Goal: Task Accomplishment & Management: Manage account settings

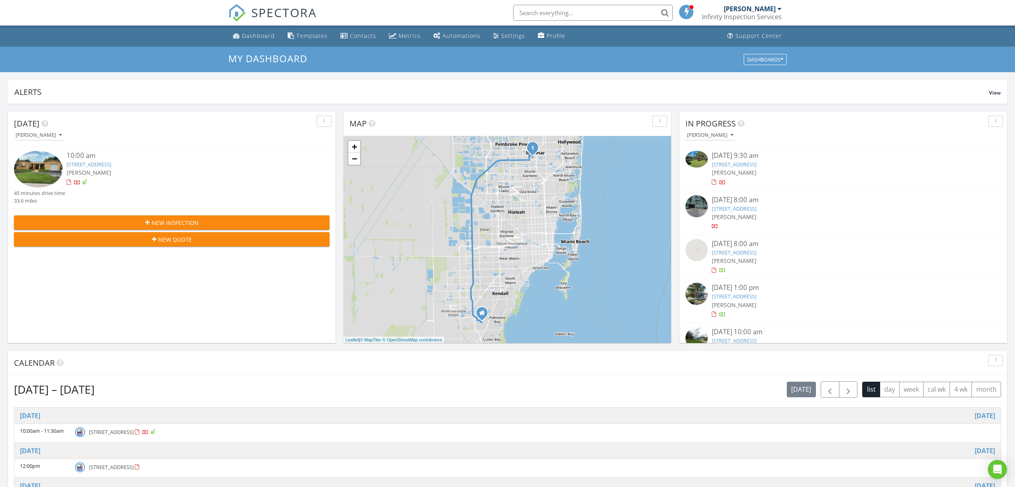
scroll to position [67, 0]
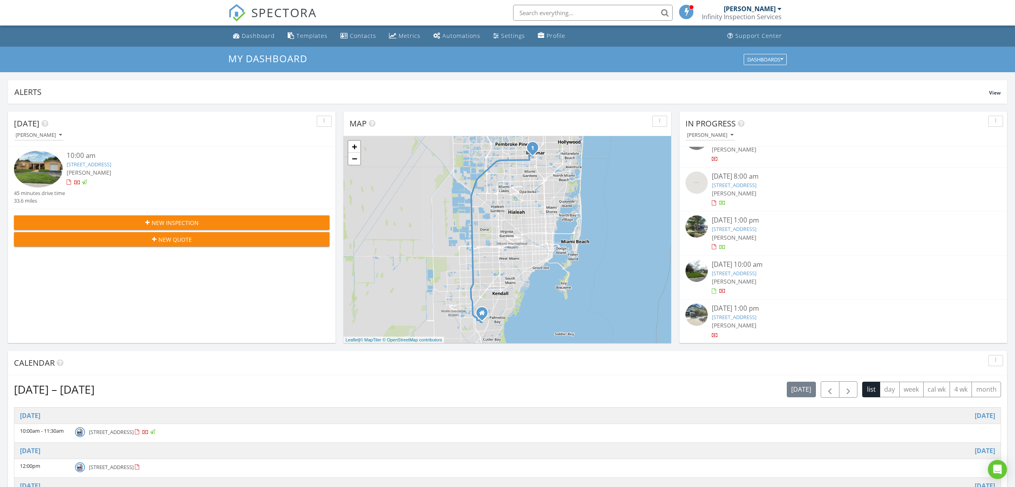
click at [746, 274] on link "6980 SW 27th Ct, Miramar, FL 33023" at bounding box center [734, 273] width 45 height 7
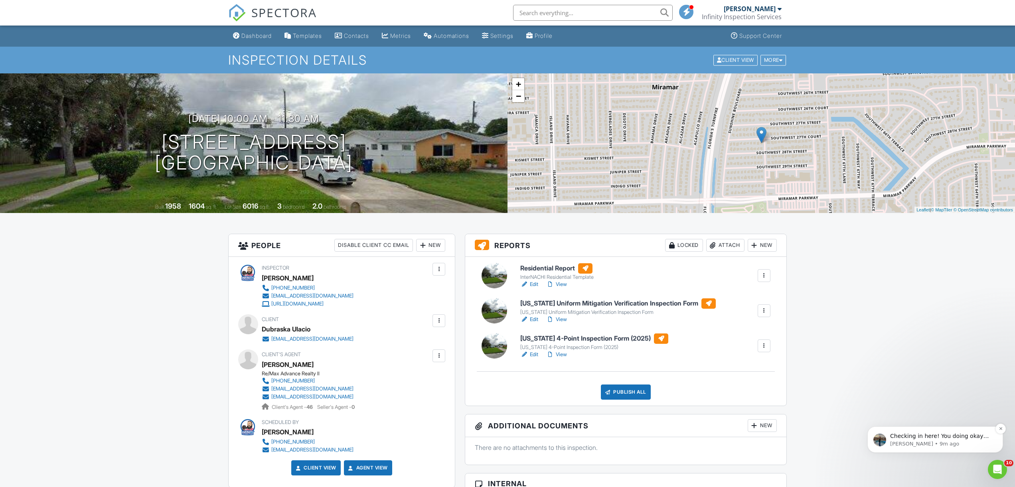
click at [913, 438] on p "Checking in here! You doing okay with the chrome recache?" at bounding box center [941, 437] width 103 height 8
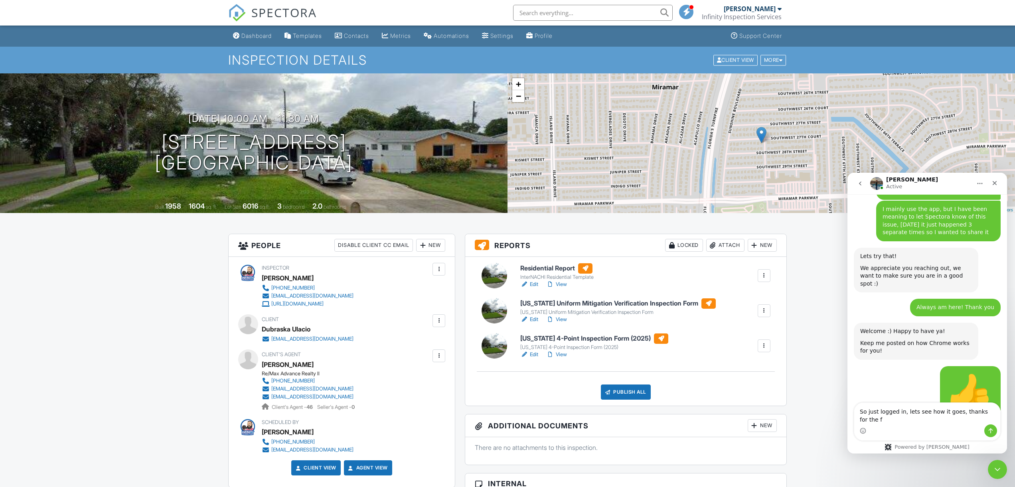
scroll to position [1506, 0]
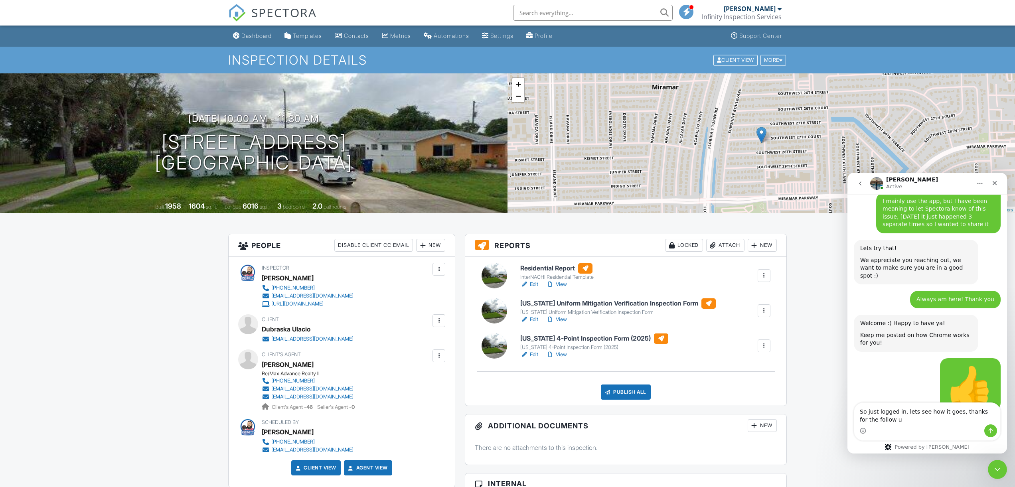
type textarea "So just logged in, lets see how it goes, thanks for the follow up"
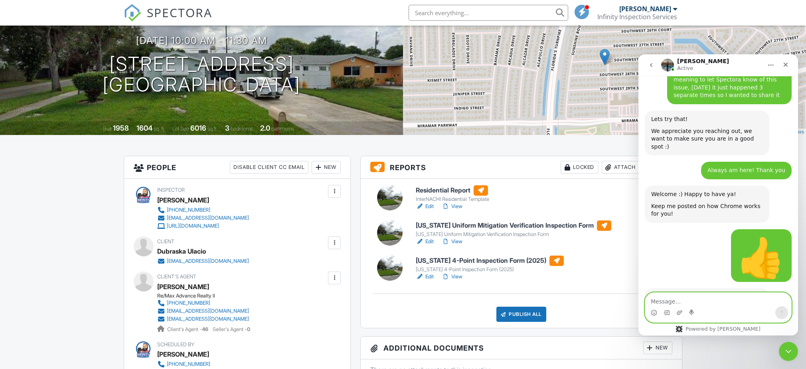
scroll to position [97, 0]
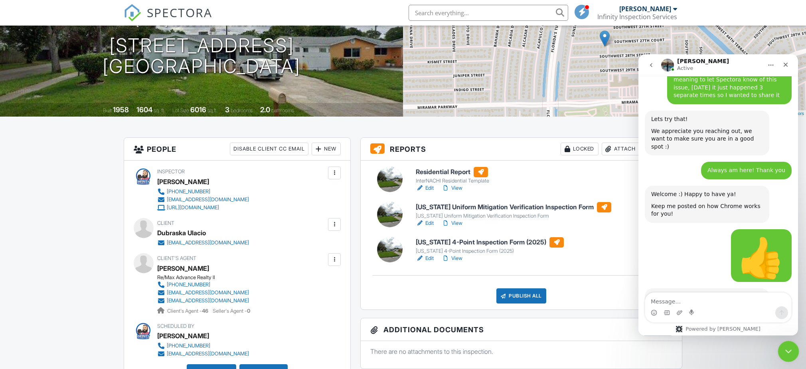
drag, startPoint x: 784, startPoint y: 350, endPoint x: 1554, endPoint y: 691, distance: 842.6
click at [783, 350] on icon "Close Intercom Messenger" at bounding box center [788, 350] width 10 height 10
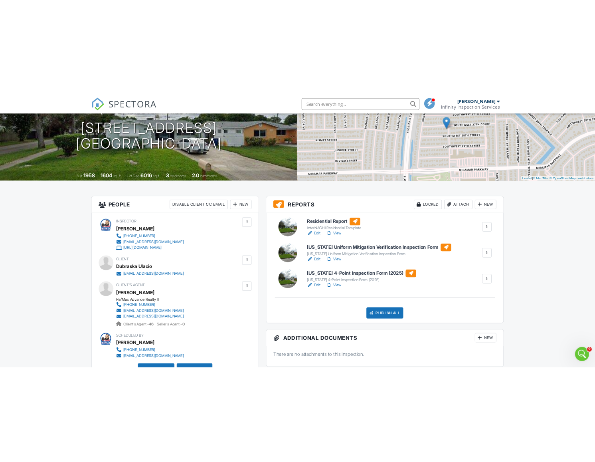
scroll to position [1517, 0]
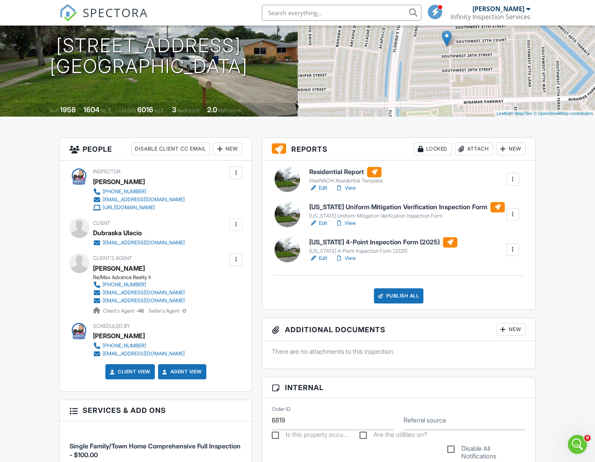
click at [321, 187] on link "Edit" at bounding box center [318, 188] width 18 height 8
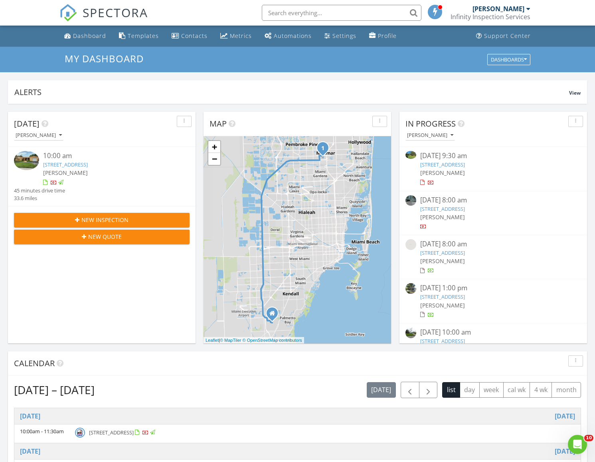
click at [88, 166] on link "7720 Coral Blvd , Miramar, FL 33023" at bounding box center [65, 164] width 45 height 7
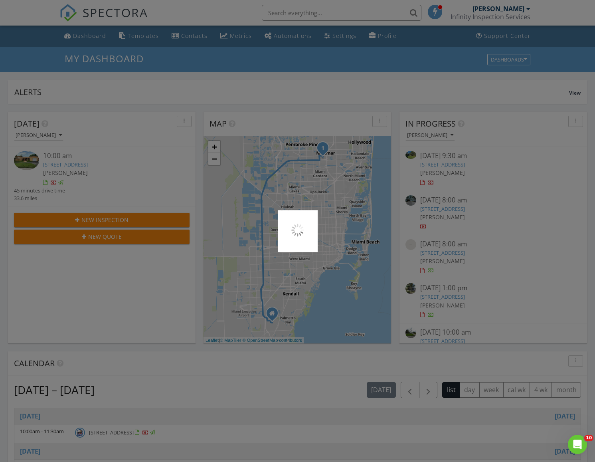
scroll to position [0, 0]
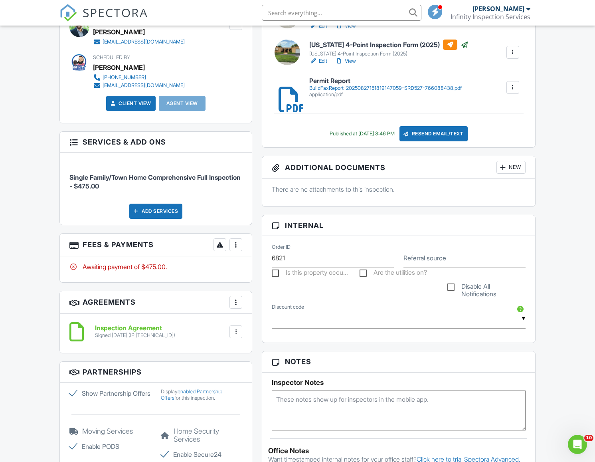
scroll to position [299, 0]
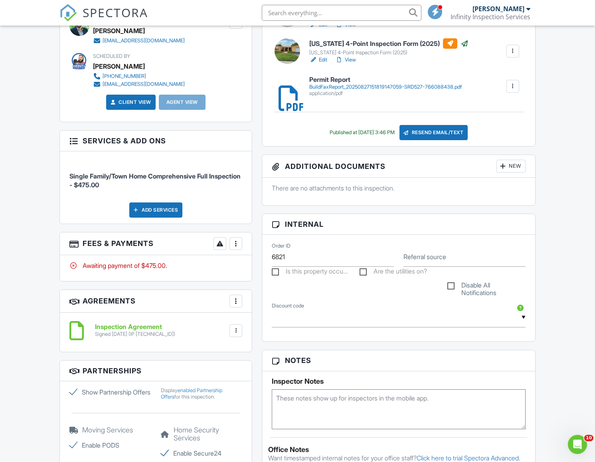
click at [237, 242] on div at bounding box center [236, 243] width 8 height 8
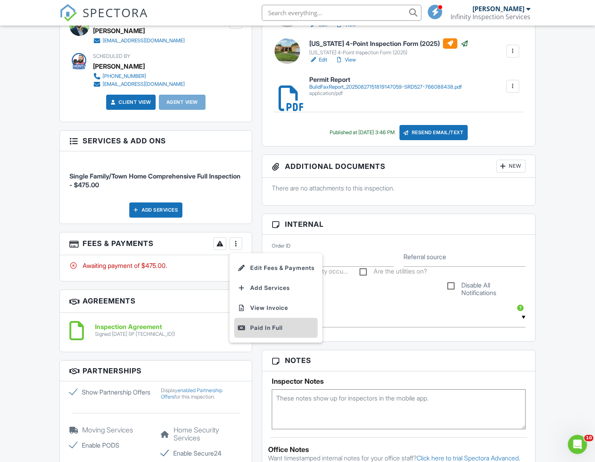
click at [258, 324] on div "Paid In Full" at bounding box center [275, 328] width 77 height 10
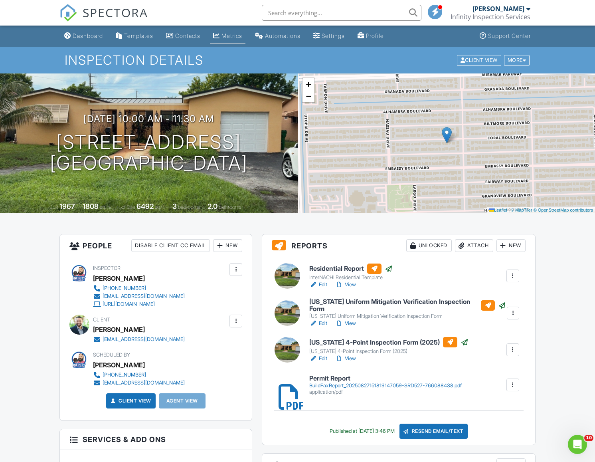
click at [235, 35] on div "Metrics" at bounding box center [232, 35] width 21 height 7
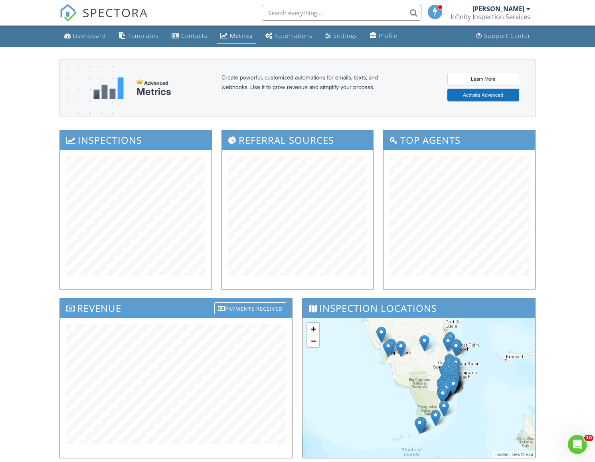
click at [42, 118] on div "Dashboard Templates Contacts Metrics Automations Settings Profile Support Cente…" at bounding box center [297, 305] width 595 height 558
click at [80, 37] on div "Dashboard" at bounding box center [89, 36] width 33 height 8
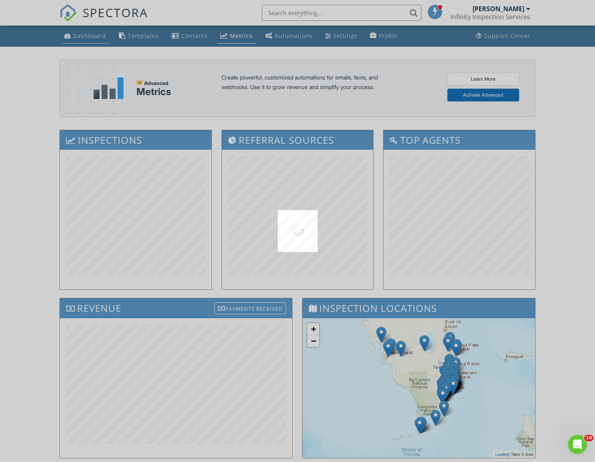
click at [80, 37] on div at bounding box center [297, 231] width 595 height 462
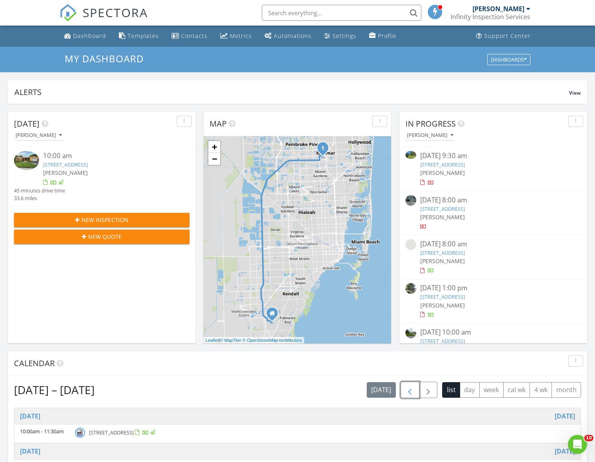
click at [413, 391] on span "button" at bounding box center [410, 390] width 10 height 10
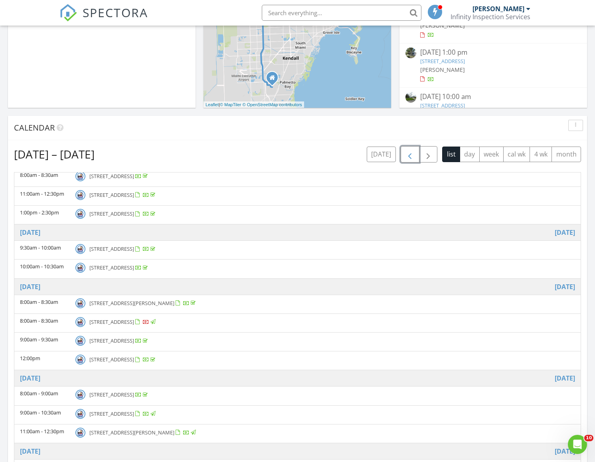
scroll to position [24, 0]
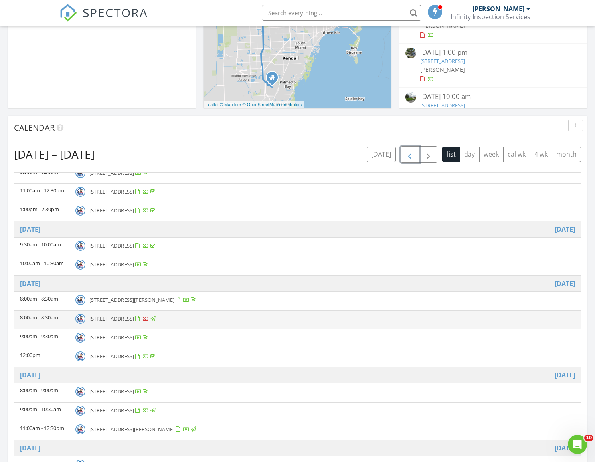
click at [127, 323] on td "820 SW 26th Rd, Miami 33129" at bounding box center [325, 319] width 511 height 19
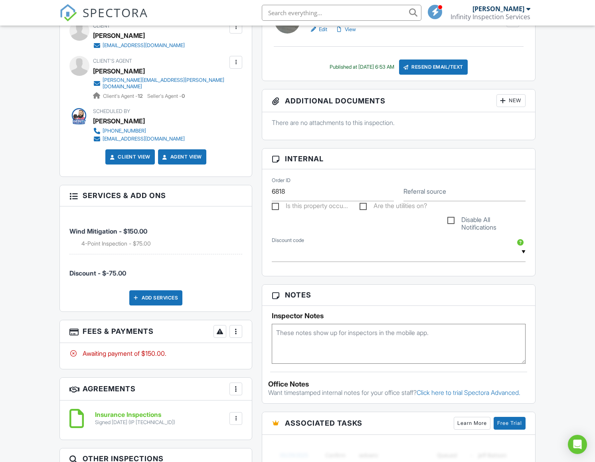
click at [239, 327] on div at bounding box center [236, 331] width 8 height 8
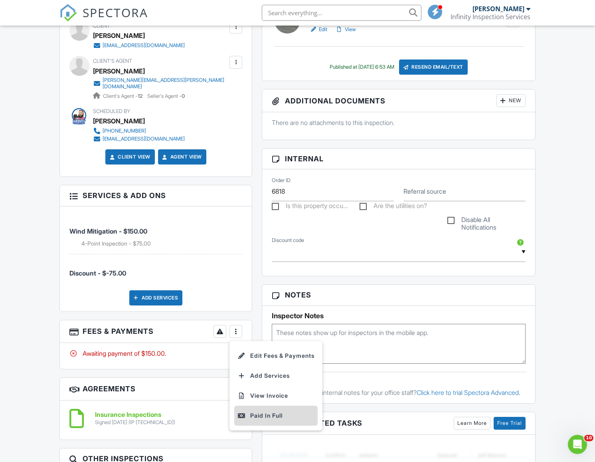
click at [265, 411] on div "Paid In Full" at bounding box center [275, 416] width 77 height 10
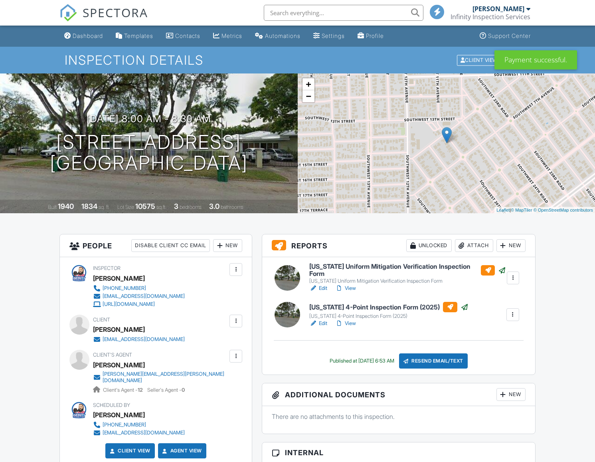
click at [419, 360] on div "Resend Email/Text" at bounding box center [433, 360] width 69 height 15
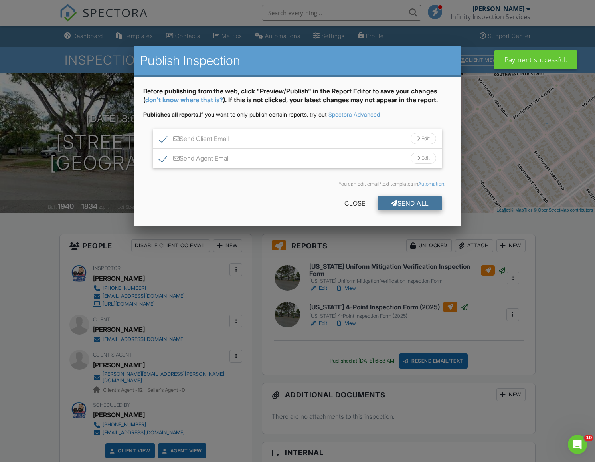
click at [409, 203] on div "Send All" at bounding box center [410, 203] width 64 height 14
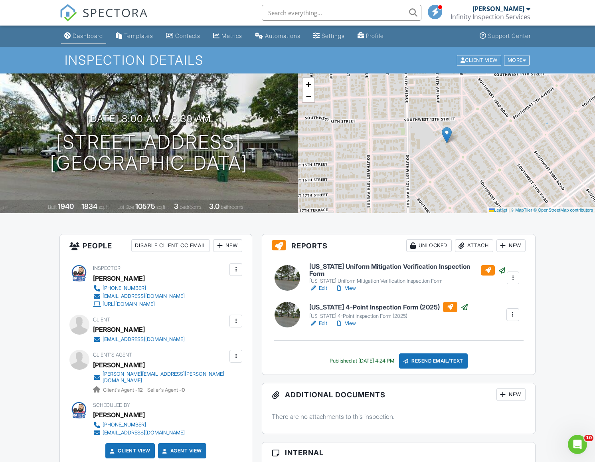
click at [92, 36] on div "Dashboard" at bounding box center [88, 35] width 30 height 7
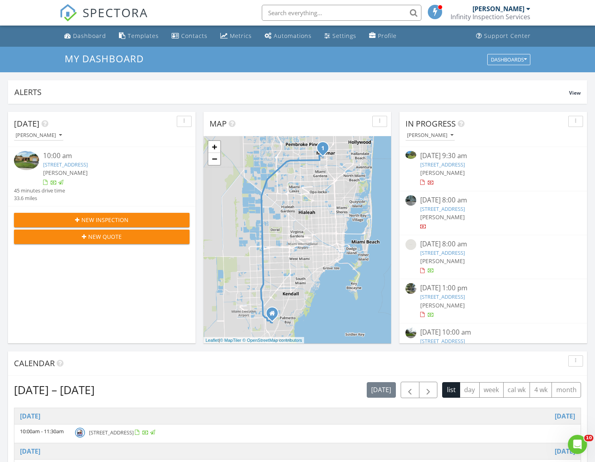
scroll to position [67, 0]
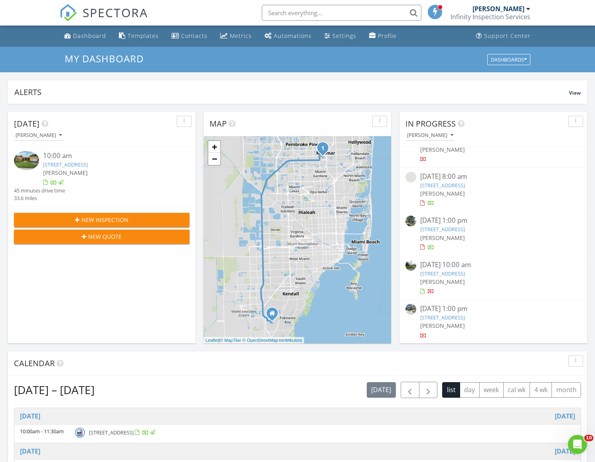
click at [465, 273] on link "6980 SW 27th Ct, Miramar, FL 33023" at bounding box center [442, 273] width 45 height 7
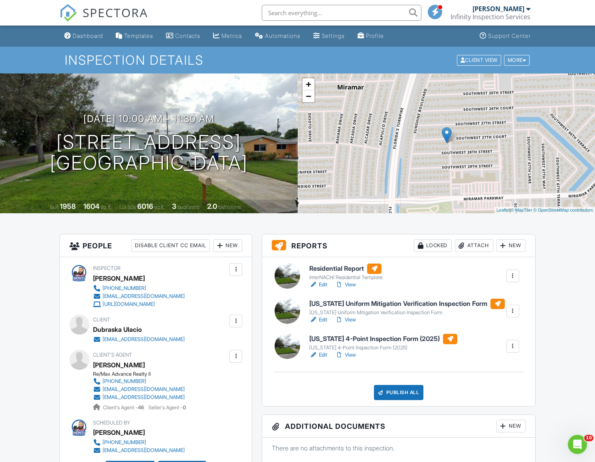
click at [317, 20] on input "text" at bounding box center [342, 13] width 160 height 16
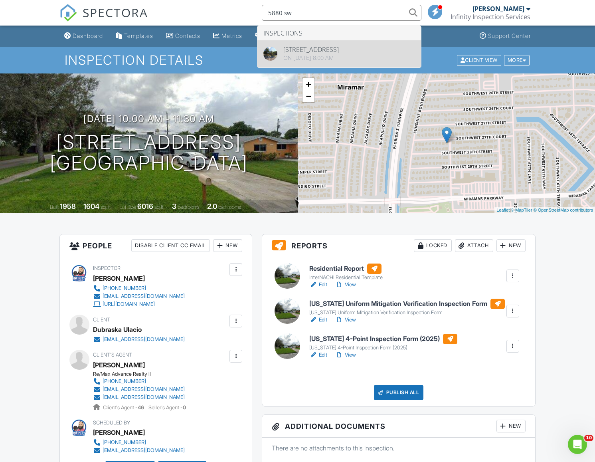
type input "5880 sw"
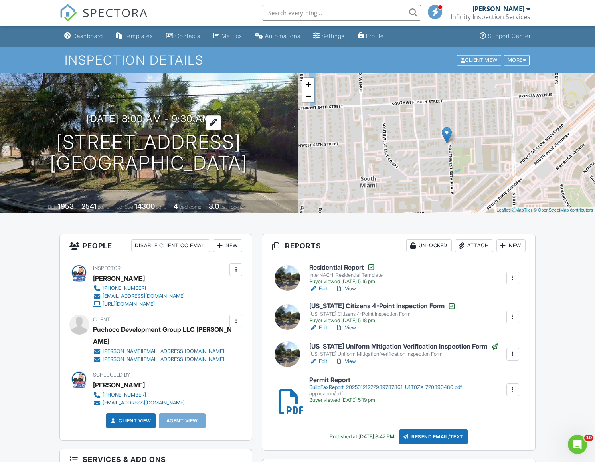
click at [133, 119] on h3 "01/17/2025 8:00 am - 9:30 am" at bounding box center [149, 118] width 125 height 11
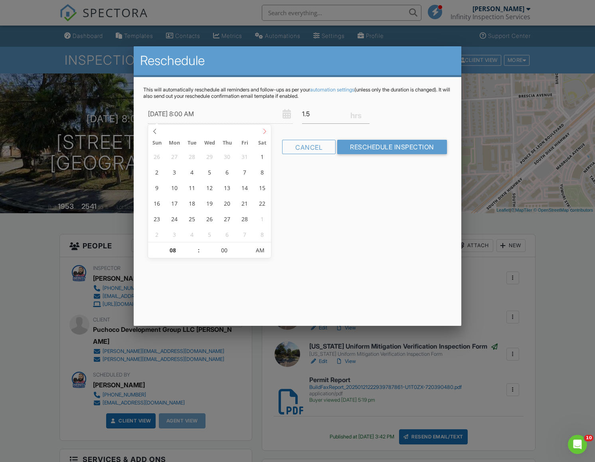
click at [263, 130] on icon at bounding box center [265, 132] width 6 height 6
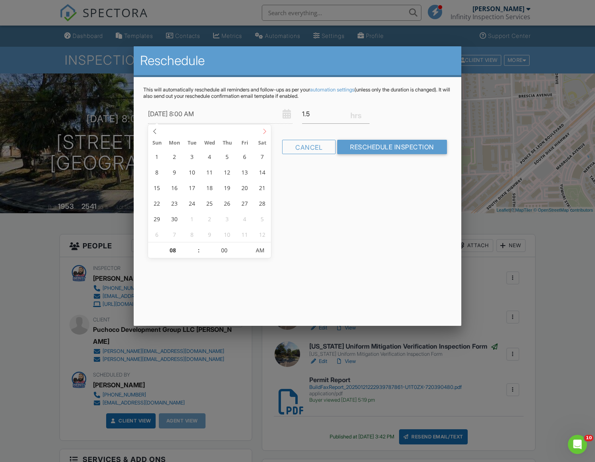
click at [263, 130] on icon at bounding box center [265, 132] width 6 height 6
type input "[DATE] 8:00 AM"
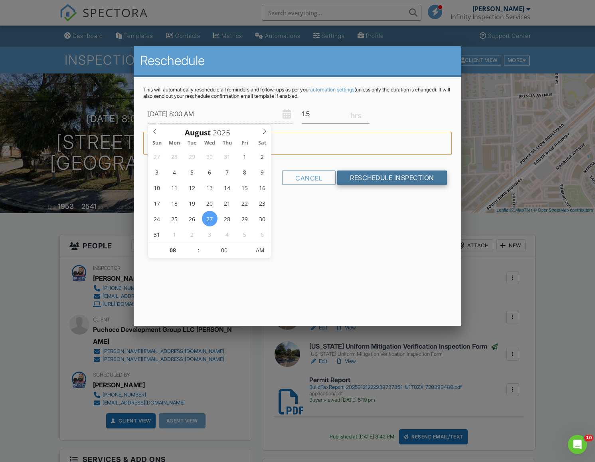
click at [367, 178] on input "Reschedule Inspection" at bounding box center [392, 177] width 110 height 14
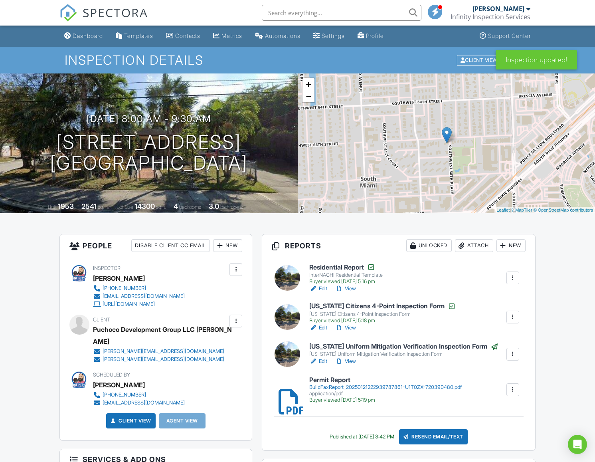
click at [324, 326] on link "Edit" at bounding box center [318, 328] width 18 height 8
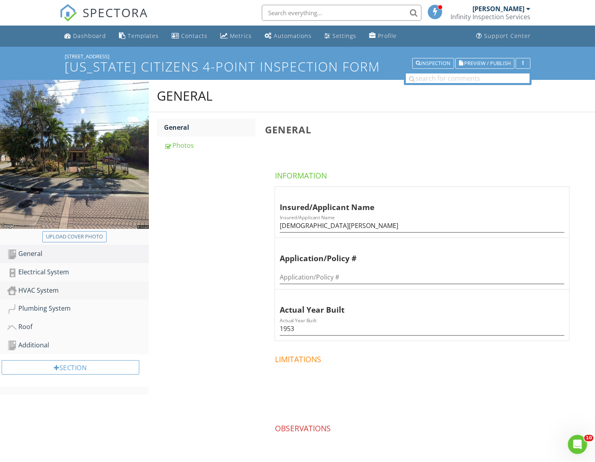
click at [54, 289] on div "HVAC System" at bounding box center [78, 290] width 142 height 10
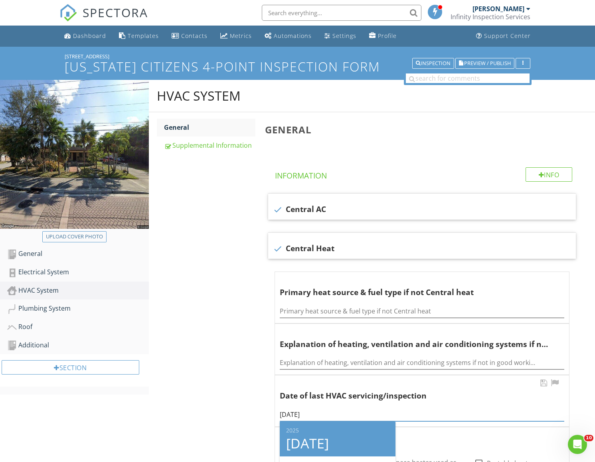
click at [324, 418] on input "2025-01-17" at bounding box center [422, 414] width 285 height 13
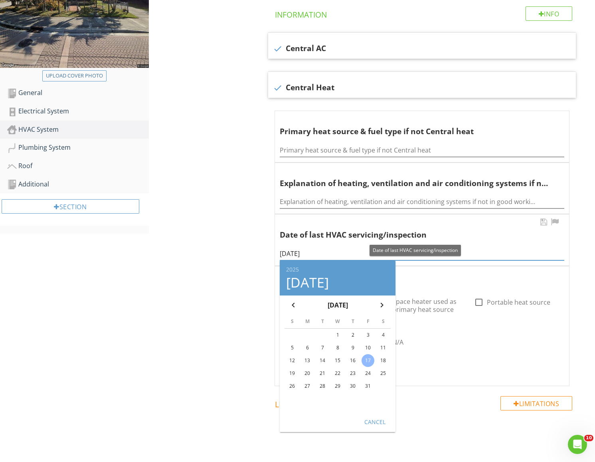
scroll to position [168, 0]
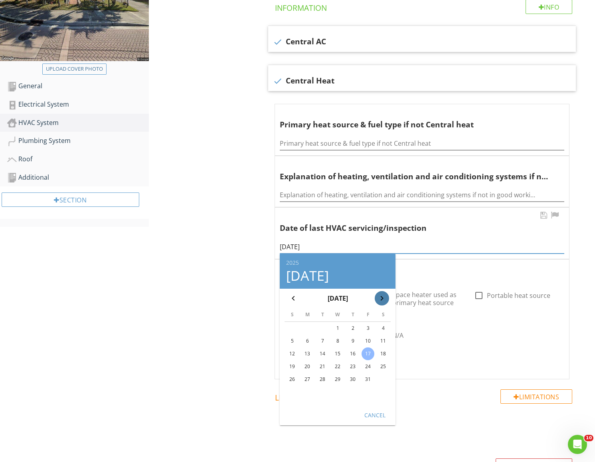
click at [379, 297] on icon "chevron_right" at bounding box center [382, 298] width 10 height 10
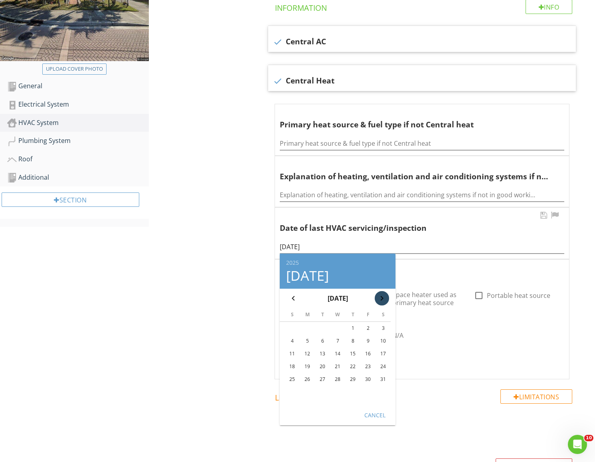
click at [379, 297] on icon "chevron_right" at bounding box center [382, 298] width 10 height 10
click at [289, 294] on icon "chevron_left" at bounding box center [294, 298] width 10 height 10
click at [332, 376] on div "27" at bounding box center [338, 379] width 12 height 12
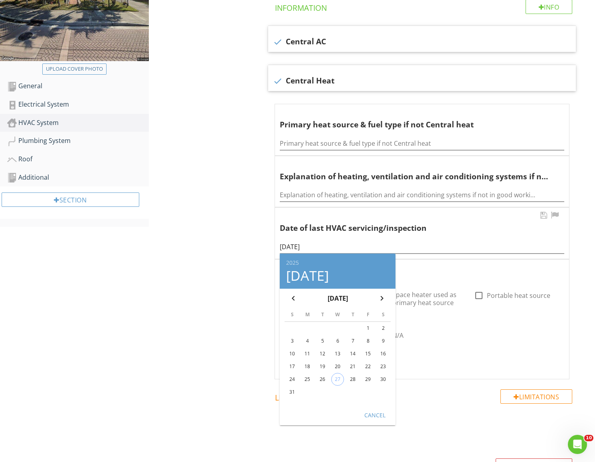
type input "2025-08-27"
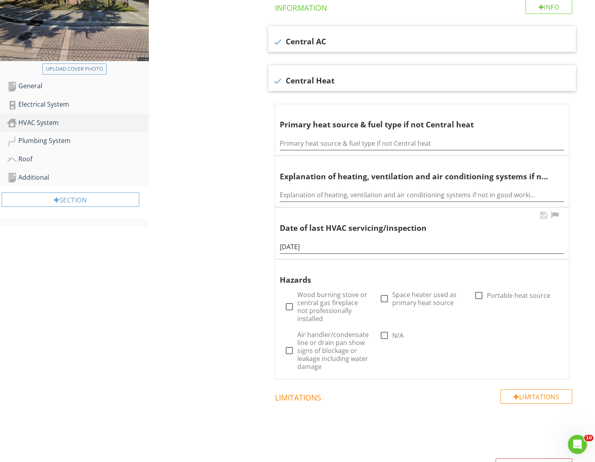
scroll to position [63, 0]
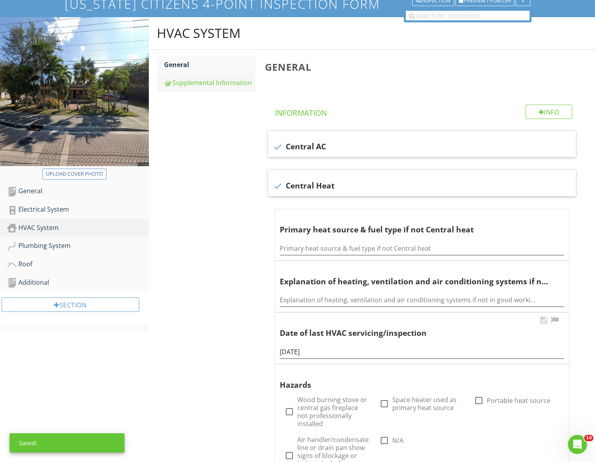
click at [187, 83] on div "Supplemental Information" at bounding box center [210, 83] width 92 height 10
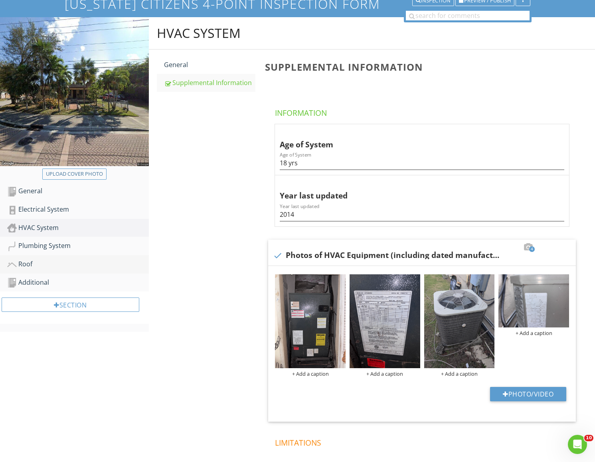
click at [40, 259] on div "Roof" at bounding box center [78, 264] width 142 height 10
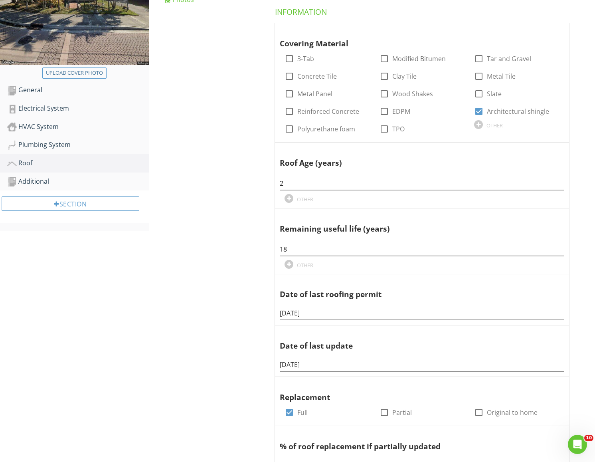
scroll to position [200, 0]
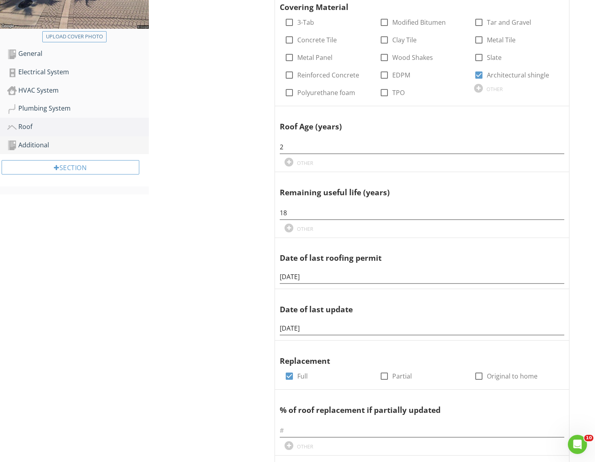
click at [28, 141] on div "Additional" at bounding box center [78, 145] width 142 height 10
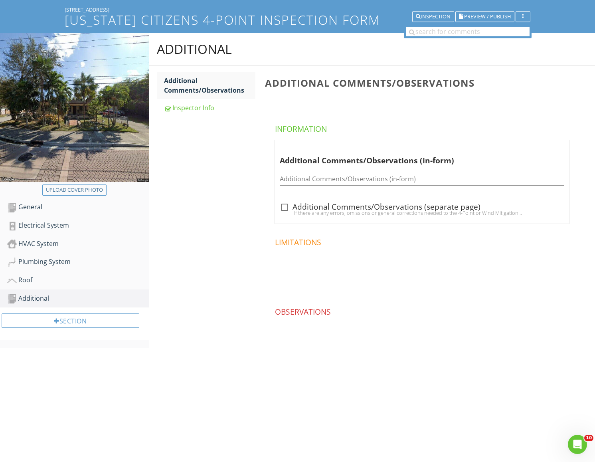
scroll to position [47, 0]
click at [198, 103] on div "Inspector Info" at bounding box center [210, 108] width 92 height 10
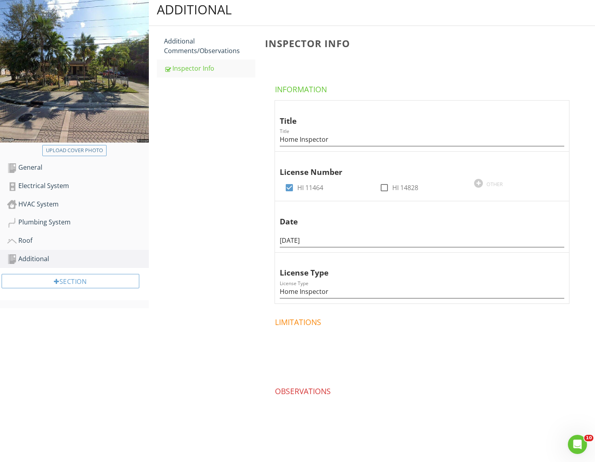
scroll to position [86, 0]
drag, startPoint x: 334, startPoint y: 243, endPoint x: 196, endPoint y: 233, distance: 138.5
click at [196, 233] on div "Additional Additional Comments/Observations Inspector Info Inspector Info Infor…" at bounding box center [372, 228] width 446 height 468
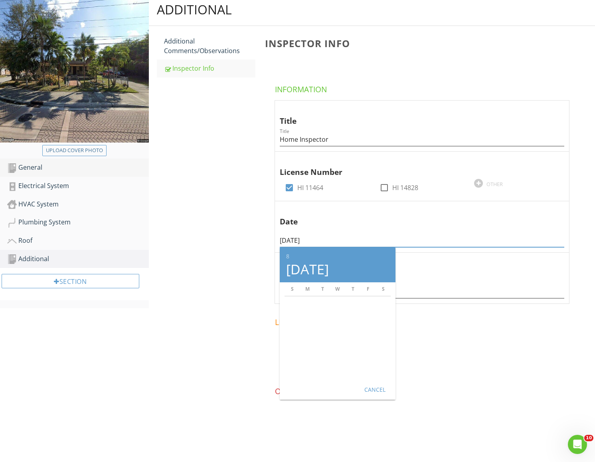
type input "08/27/2025"
click at [45, 169] on div "General" at bounding box center [78, 167] width 142 height 10
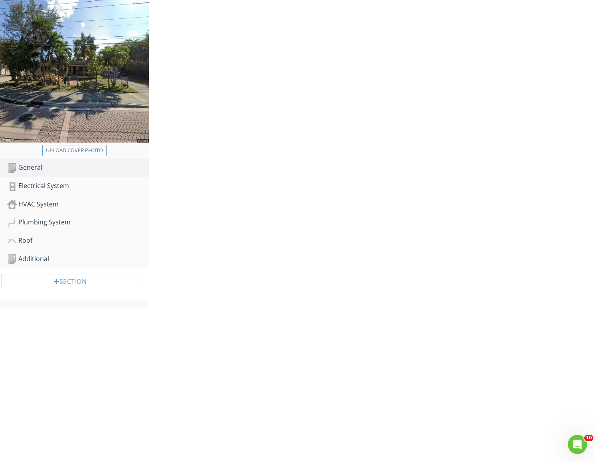
scroll to position [47, 0]
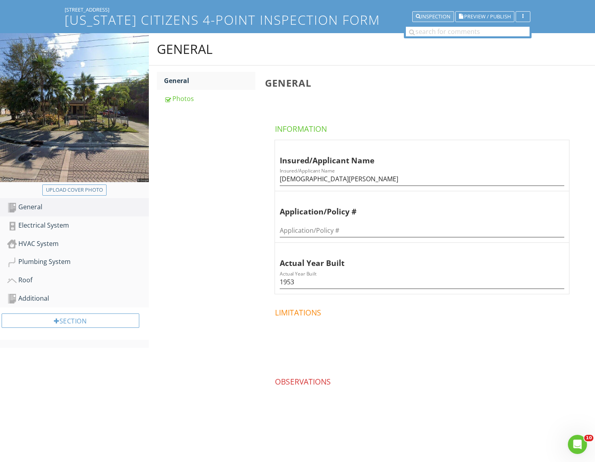
click at [420, 18] on div "Inspection" at bounding box center [433, 17] width 35 height 6
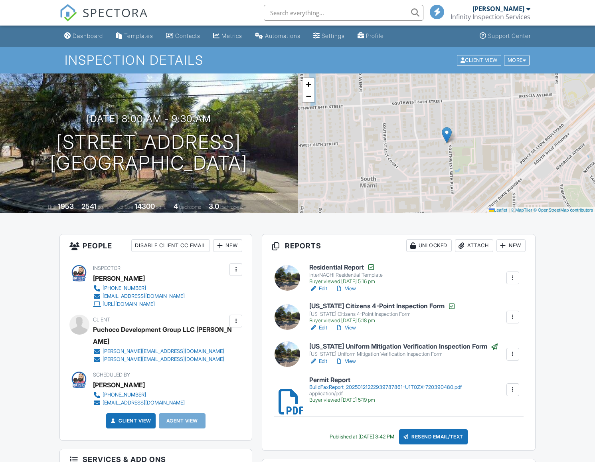
click at [326, 361] on link "Edit" at bounding box center [318, 361] width 18 height 8
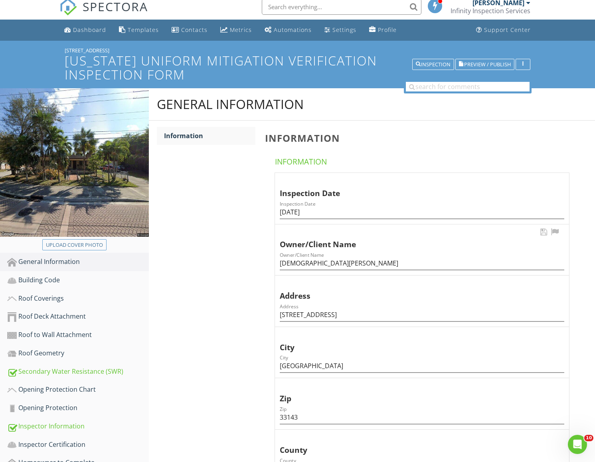
scroll to position [8, 0]
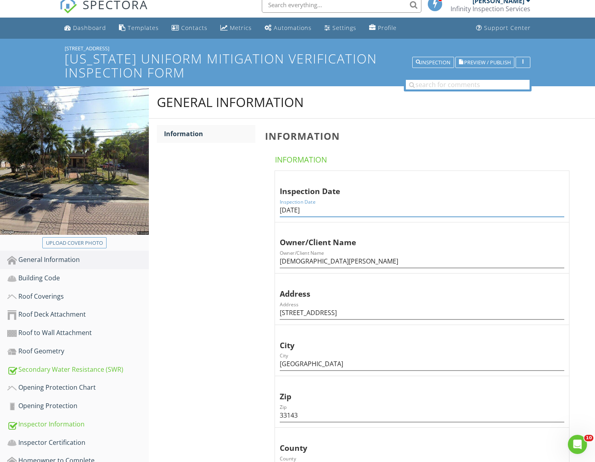
drag, startPoint x: 323, startPoint y: 213, endPoint x: 236, endPoint y: 209, distance: 86.7
paste input "8/2"
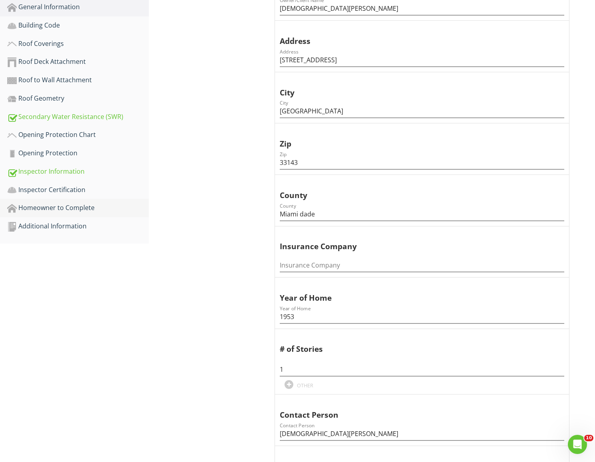
scroll to position [259, 0]
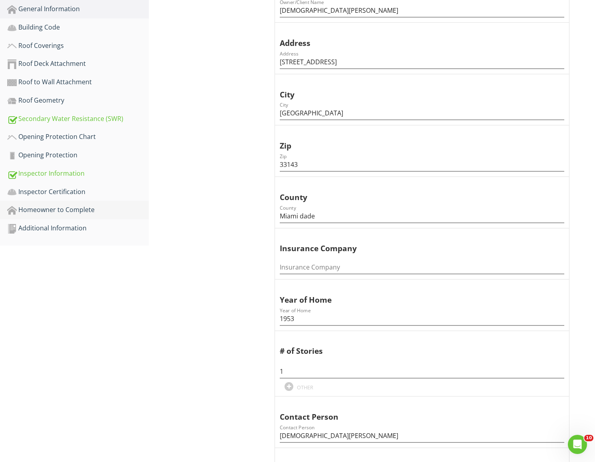
type input "[DATE]"
click at [49, 213] on div "Homeowner to Complete" at bounding box center [78, 210] width 142 height 10
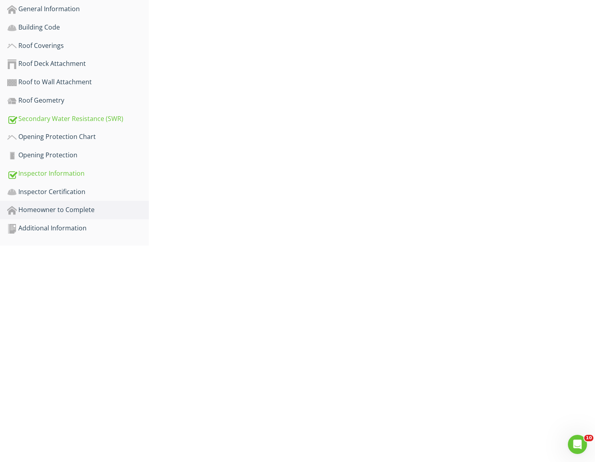
scroll to position [47, 0]
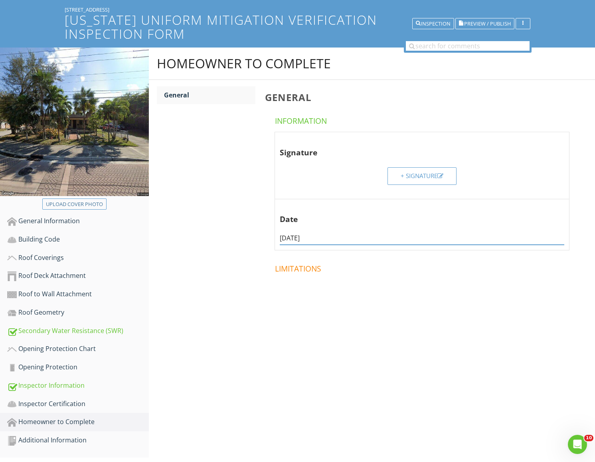
drag, startPoint x: 321, startPoint y: 238, endPoint x: 251, endPoint y: 228, distance: 70.9
click at [251, 228] on div "Homeowner to Complete General General Information Signature + Signature Date 01…" at bounding box center [372, 193] width 446 height 292
paste input "8/2"
type input "[DATE]"
click at [25, 408] on div "Inspector Certification" at bounding box center [78, 404] width 142 height 10
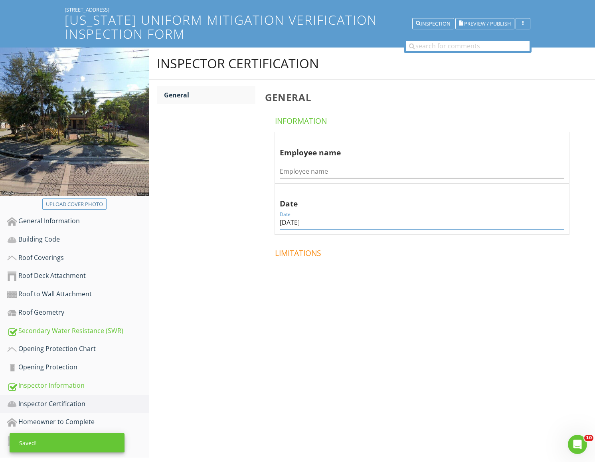
paste input "8/2"
drag, startPoint x: 322, startPoint y: 227, endPoint x: 206, endPoint y: 206, distance: 118.4
click at [206, 206] on div "Inspector Certification General General Information Employee name Employee name…" at bounding box center [372, 185] width 446 height 277
type input "[DATE]"
click at [50, 439] on div "Saved!" at bounding box center [67, 442] width 115 height 19
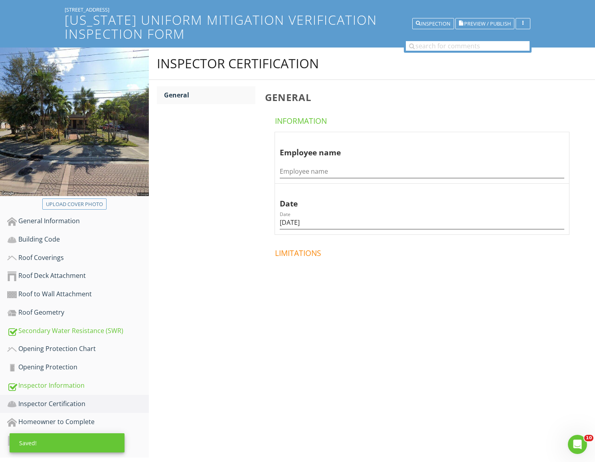
click at [241, 447] on div "Upload cover photo General Information Building Code Roof Coverings Roof Deck A…" at bounding box center [297, 252] width 595 height 410
click at [77, 439] on div "Additional Information" at bounding box center [78, 440] width 142 height 10
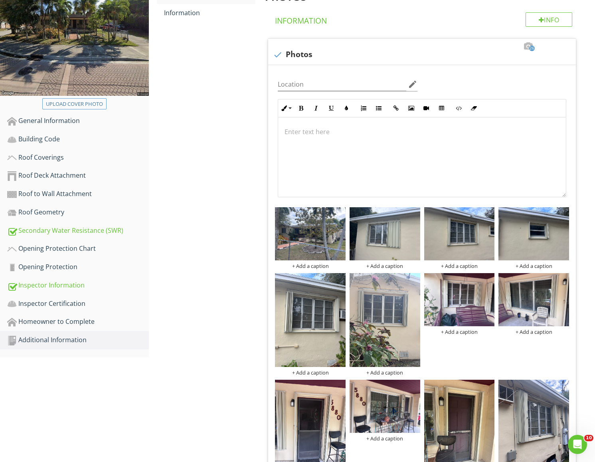
scroll to position [142, 0]
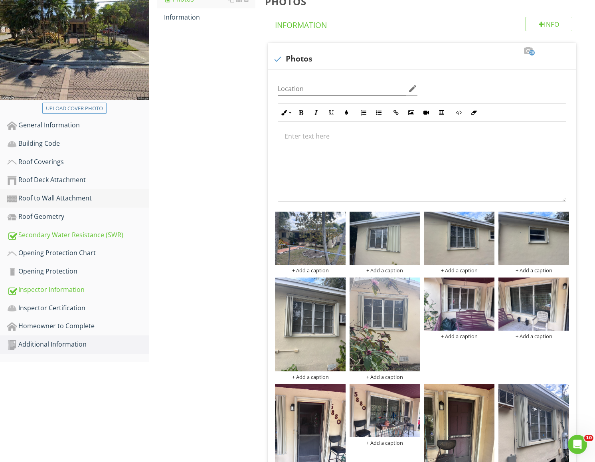
click at [35, 204] on link "Roof to Wall Attachment" at bounding box center [78, 198] width 142 height 18
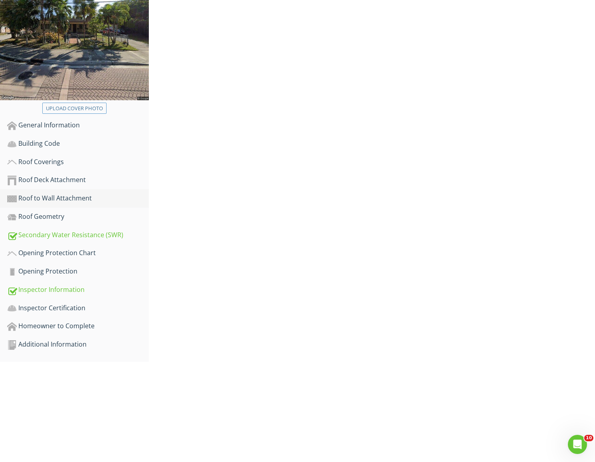
scroll to position [47, 0]
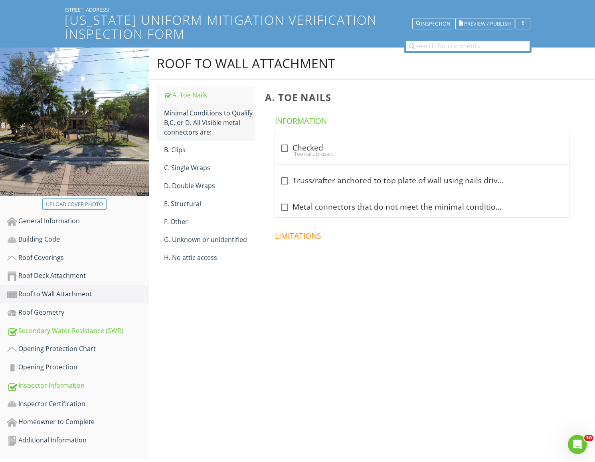
click at [186, 123] on div "Minimal Conditions to Qualify B,C, or D. All Visible metal connectors are:" at bounding box center [210, 122] width 92 height 29
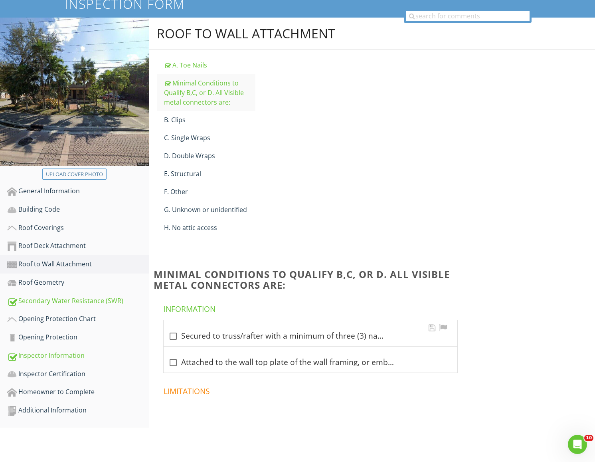
scroll to position [47, 0]
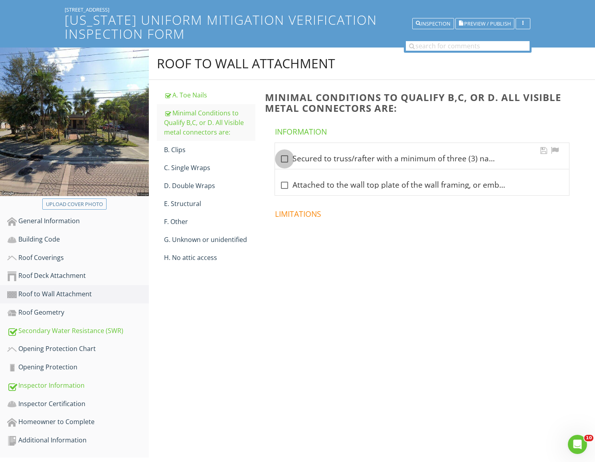
click at [287, 157] on div at bounding box center [285, 159] width 14 height 14
checkbox input "true"
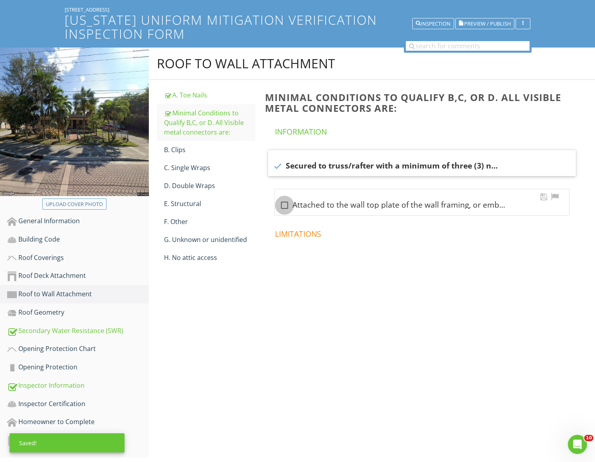
click at [284, 203] on div at bounding box center [285, 205] width 14 height 14
checkbox input "true"
click at [204, 173] on link "C. Single Wraps" at bounding box center [210, 168] width 92 height 18
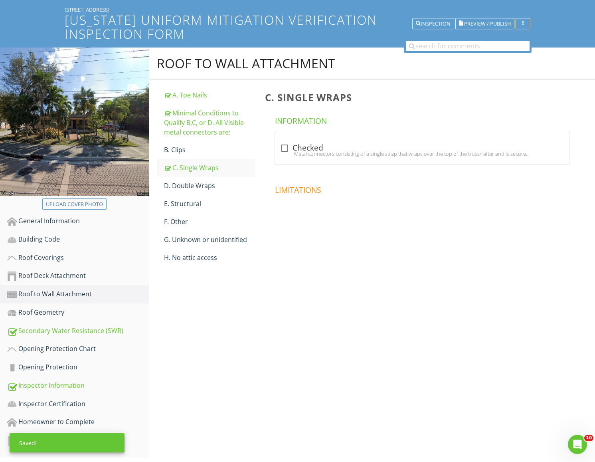
scroll to position [47, 0]
click at [289, 144] on div at bounding box center [285, 148] width 14 height 14
checkbox input "true"
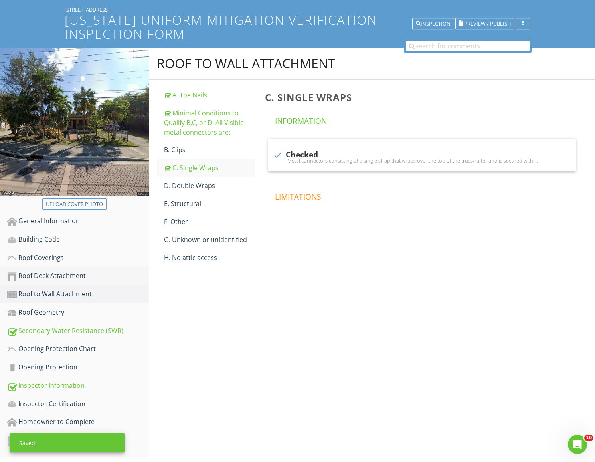
click at [63, 277] on div "Roof Deck Attachment" at bounding box center [78, 276] width 142 height 10
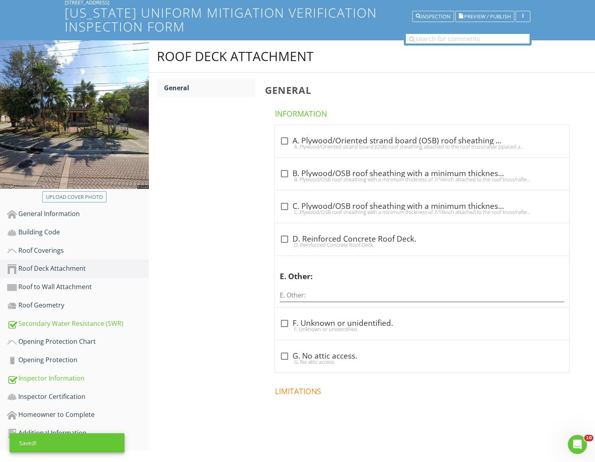
scroll to position [54, 0]
click at [285, 207] on div at bounding box center [285, 207] width 14 height 14
checkbox input "true"
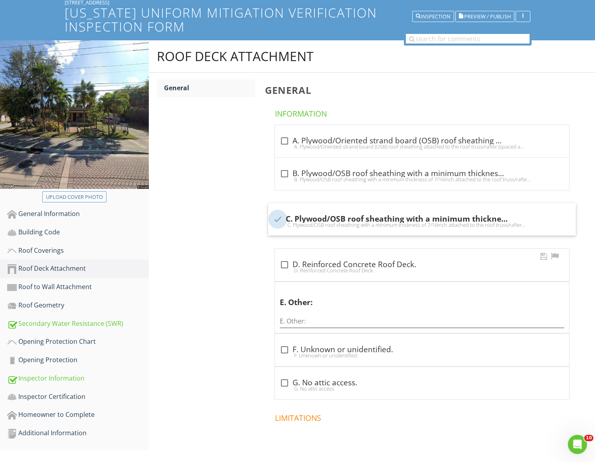
scroll to position [81, 0]
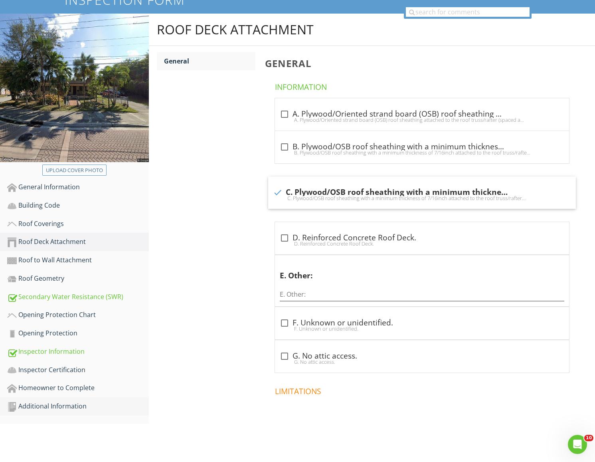
click at [41, 404] on div "Additional Information" at bounding box center [78, 406] width 142 height 10
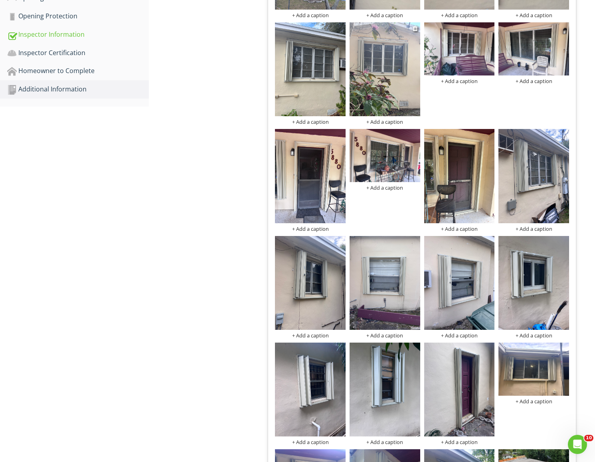
scroll to position [684, 0]
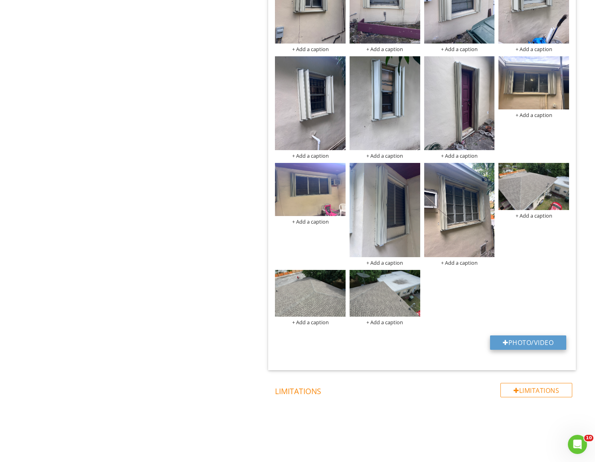
click at [539, 344] on button "Photo/Video" at bounding box center [528, 342] width 76 height 14
type input "C:\fakepath\IMG_8201.jpg"
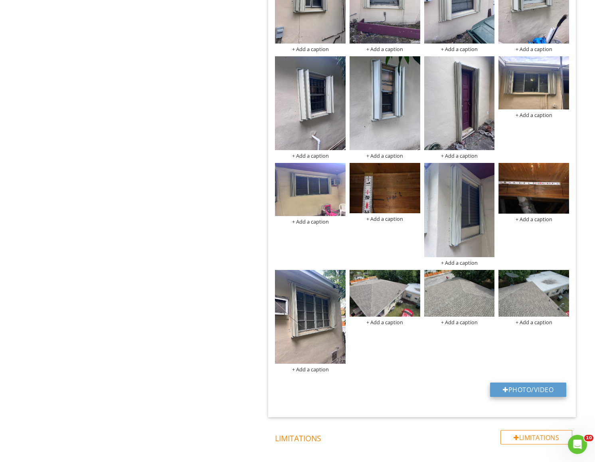
click at [538, 390] on button "Photo/Video" at bounding box center [528, 389] width 76 height 14
click at [508, 388] on button "Photo/Video" at bounding box center [528, 389] width 76 height 14
click at [519, 392] on button "Photo/Video" at bounding box center [528, 389] width 76 height 14
type input "C:\fakepath\Screenshot 2025-08-27 at 4.36.53 PM.png"
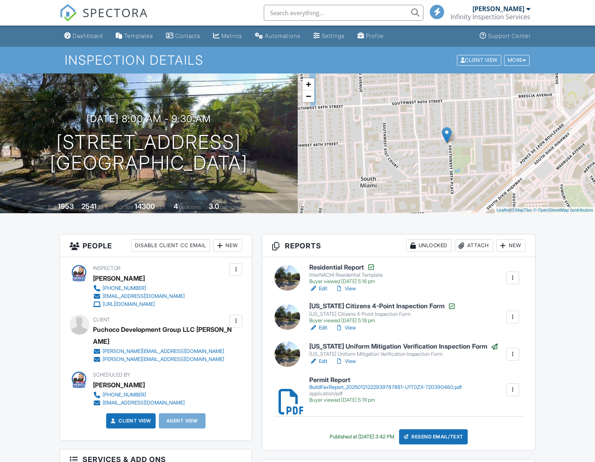
click at [442, 434] on div "Resend Email/Text" at bounding box center [433, 436] width 69 height 15
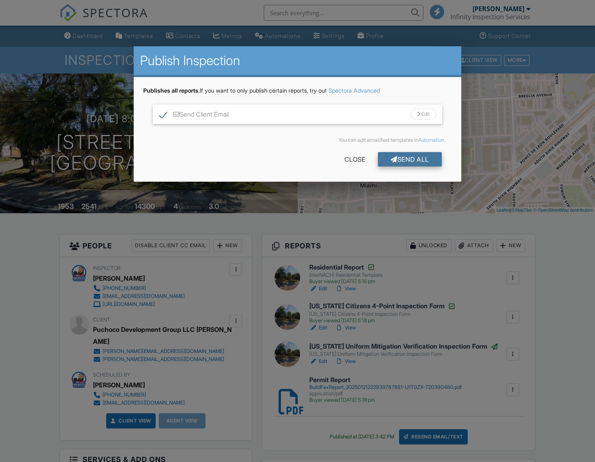
click at [418, 161] on div "Send All" at bounding box center [410, 159] width 64 height 14
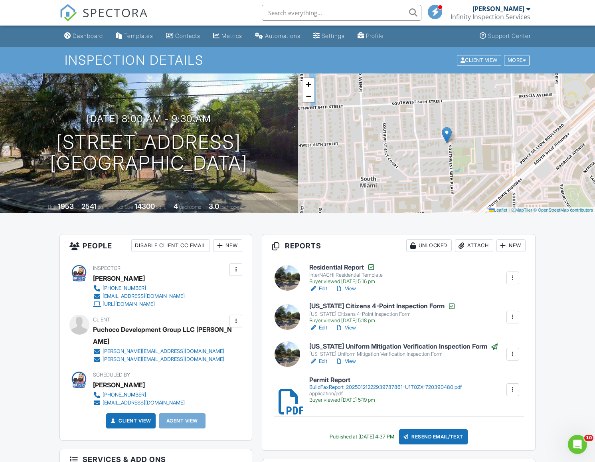
click at [79, 32] on link "Dashboard" at bounding box center [83, 36] width 45 height 15
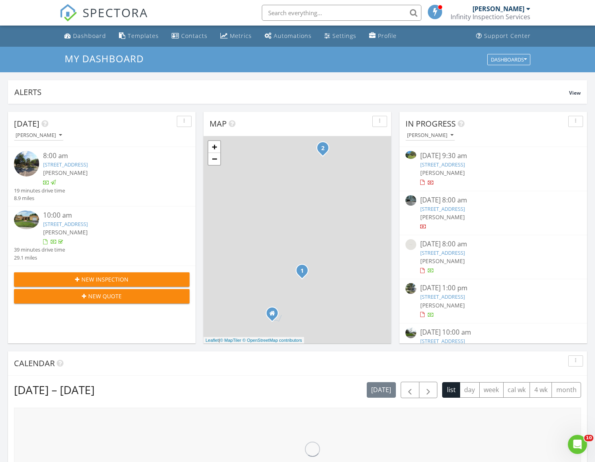
click at [320, 14] on input "text" at bounding box center [342, 13] width 160 height 16
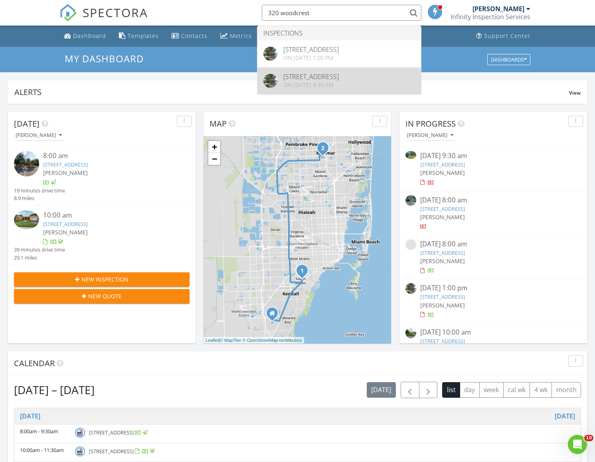
type input "320 woodcrest"
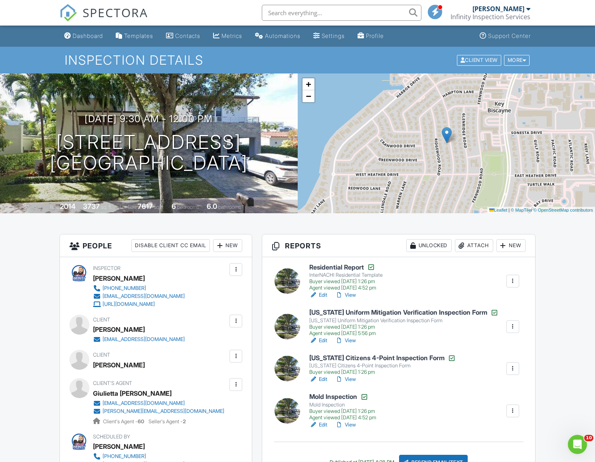
click at [352, 294] on link "View" at bounding box center [345, 295] width 21 height 8
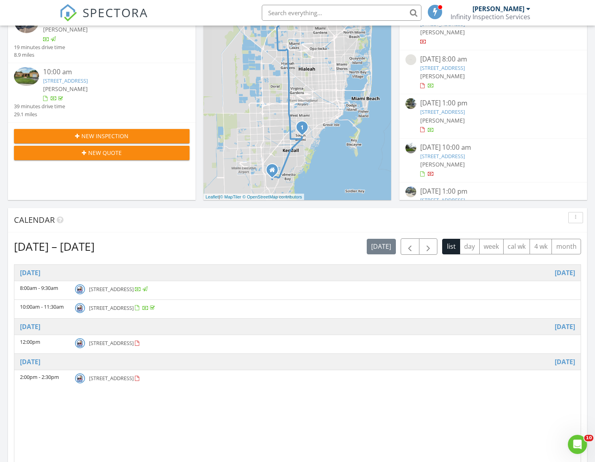
scroll to position [67, 0]
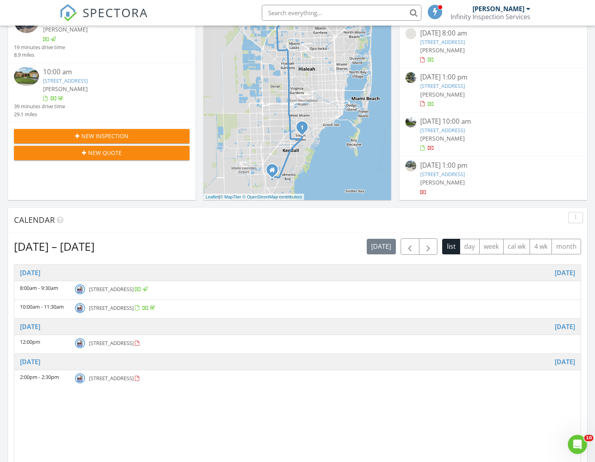
click at [465, 132] on link "[STREET_ADDRESS]" at bounding box center [442, 130] width 45 height 7
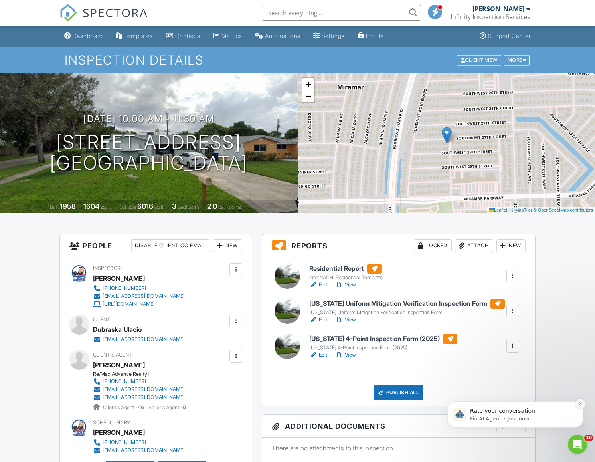
click at [579, 402] on icon "Dismiss notification" at bounding box center [581, 403] width 4 height 4
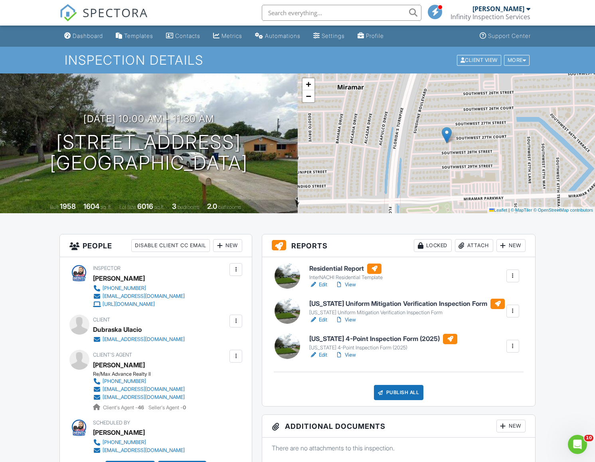
click at [350, 284] on link "View" at bounding box center [345, 285] width 21 height 8
click at [324, 320] on link "Edit" at bounding box center [318, 320] width 18 height 8
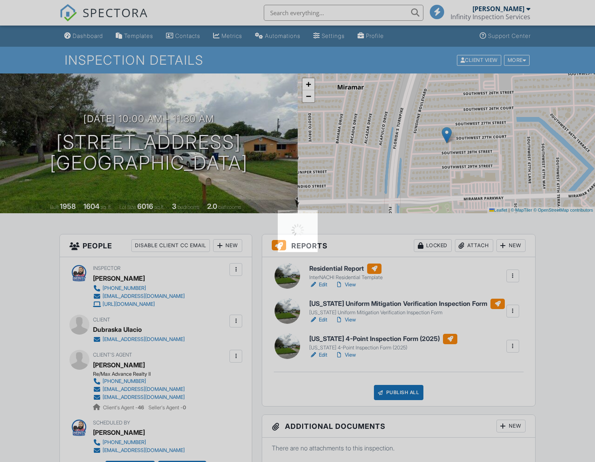
scroll to position [0, 0]
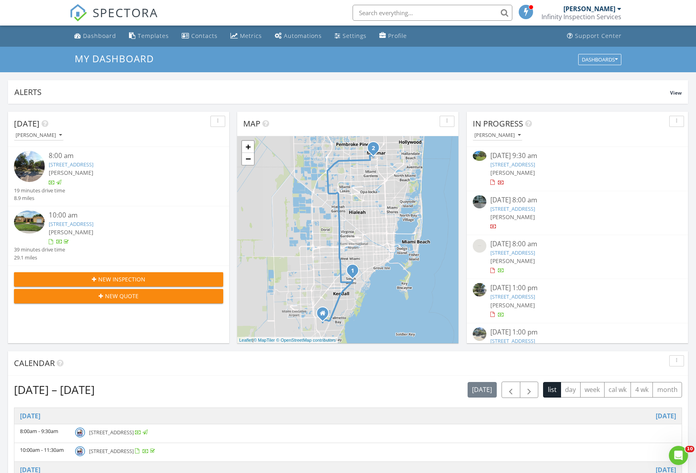
click at [121, 282] on span "New Inspection" at bounding box center [121, 279] width 47 height 8
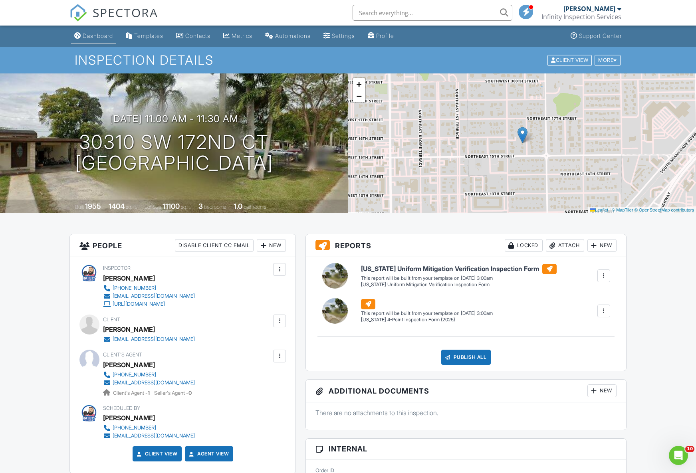
click at [86, 37] on div "Dashboard" at bounding box center [98, 35] width 30 height 7
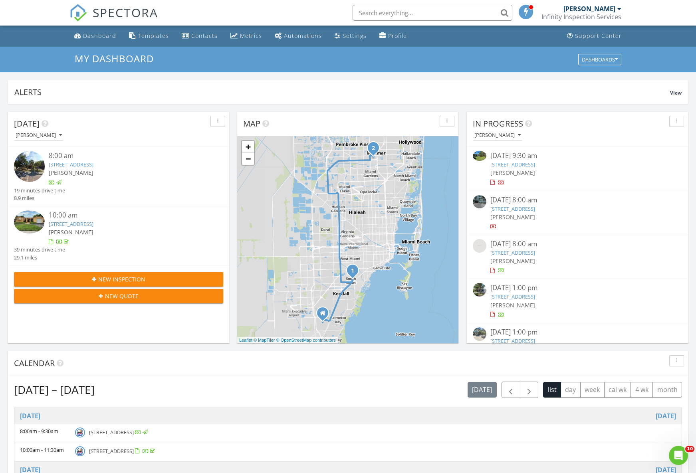
scroll to position [24, 0]
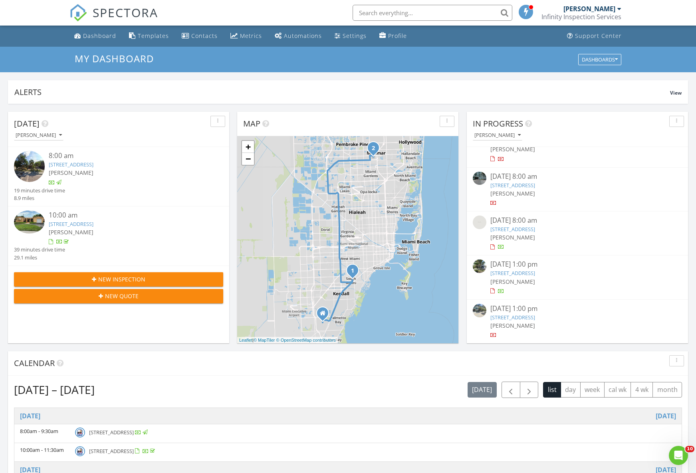
click at [535, 318] on link "480 NE 31st St 3602, Miami, FL 33137" at bounding box center [512, 317] width 45 height 7
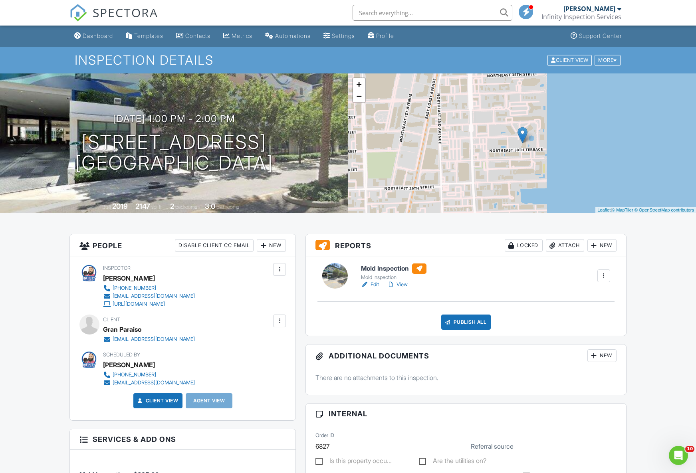
click at [377, 13] on input "text" at bounding box center [432, 13] width 160 height 16
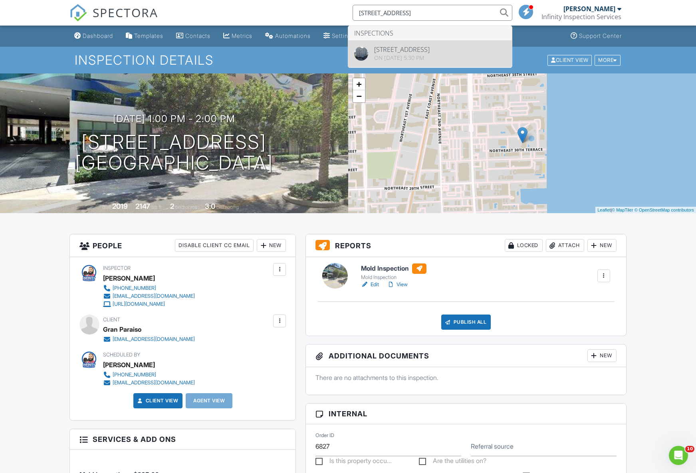
type input "215 N birch"
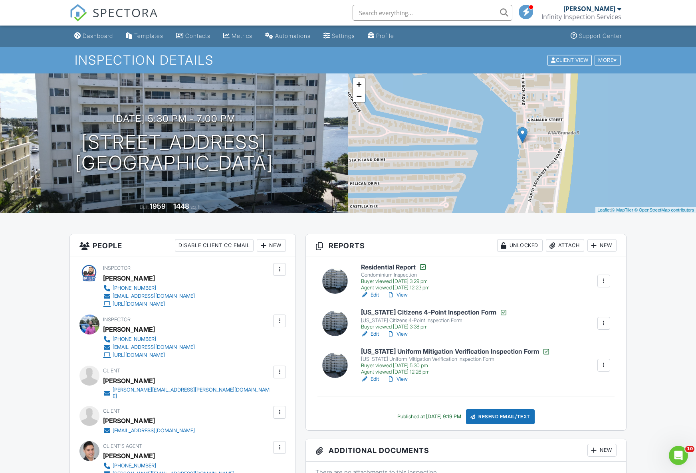
click at [375, 380] on link "Edit" at bounding box center [370, 379] width 18 height 8
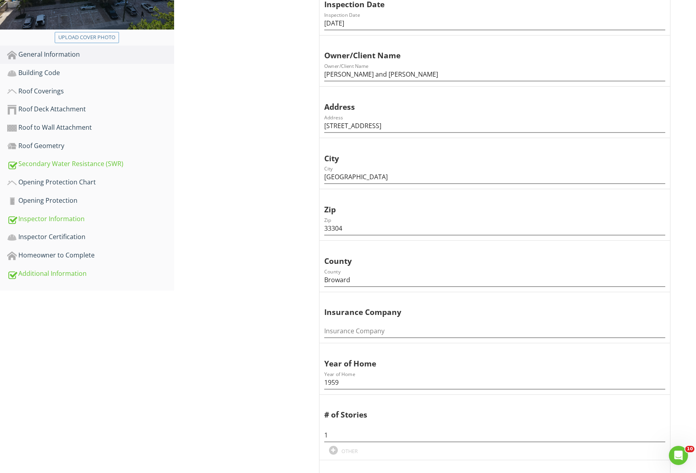
scroll to position [196, 0]
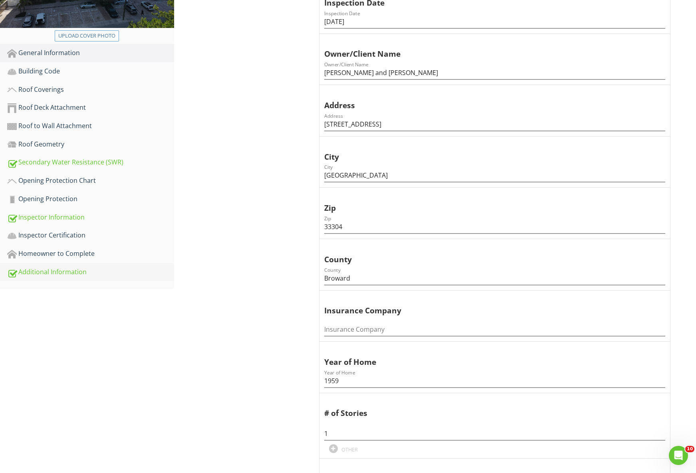
click at [57, 270] on div "Additional Information" at bounding box center [90, 272] width 167 height 10
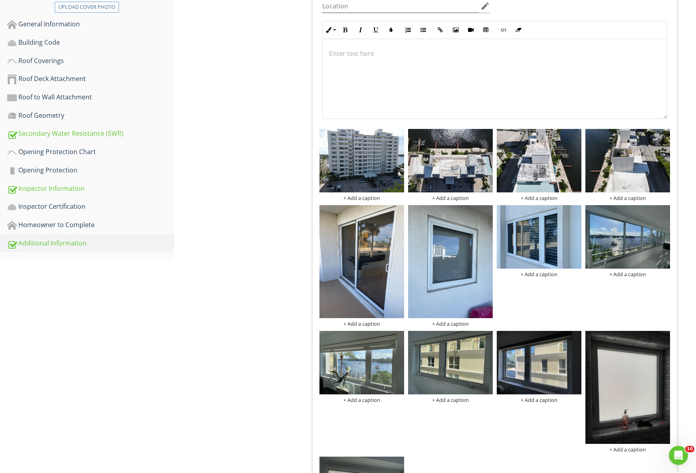
scroll to position [467, 0]
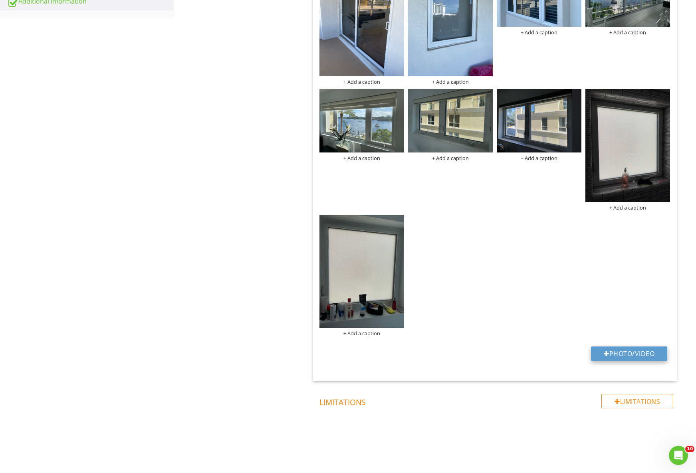
click at [625, 351] on button "Photo/Video" at bounding box center [629, 353] width 76 height 14
type input "C:\fakepath\IMG_4236.jpg"
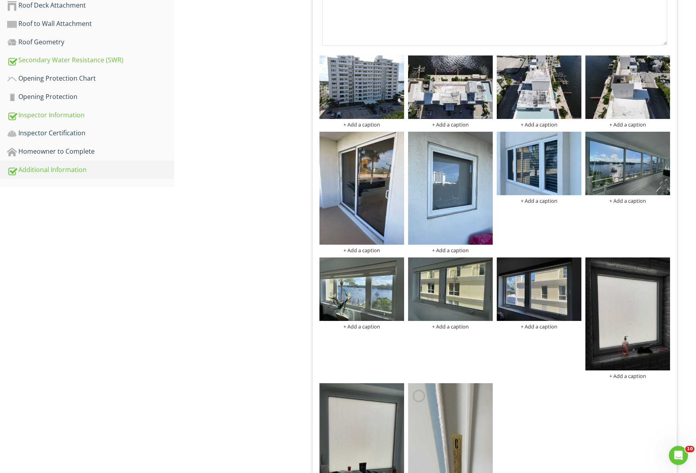
scroll to position [0, 0]
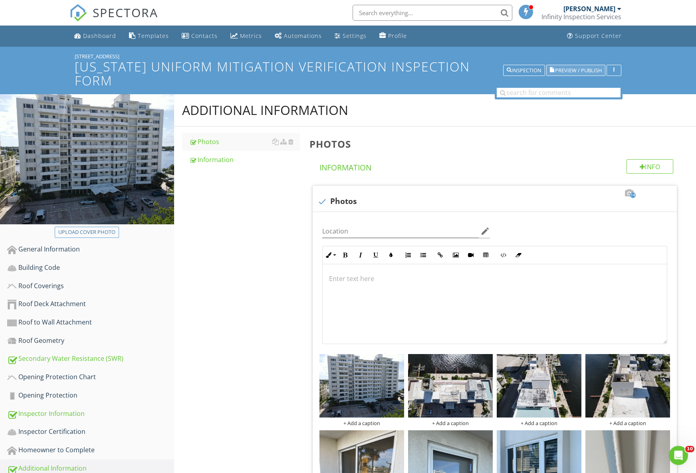
click at [569, 68] on span "Preview / Publish" at bounding box center [578, 70] width 47 height 5
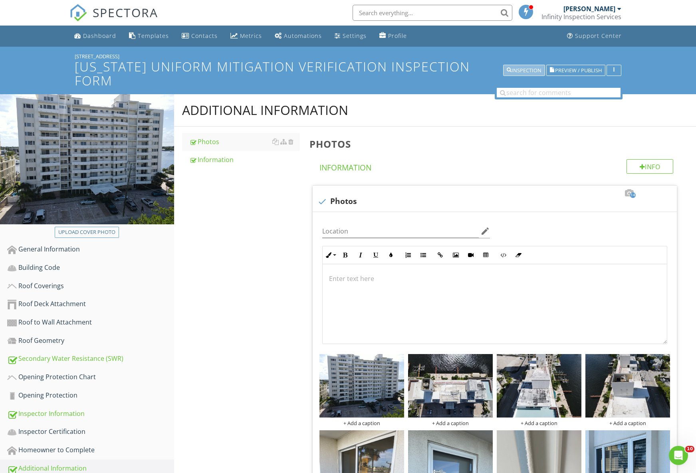
click at [526, 68] on div "Inspection" at bounding box center [523, 71] width 35 height 6
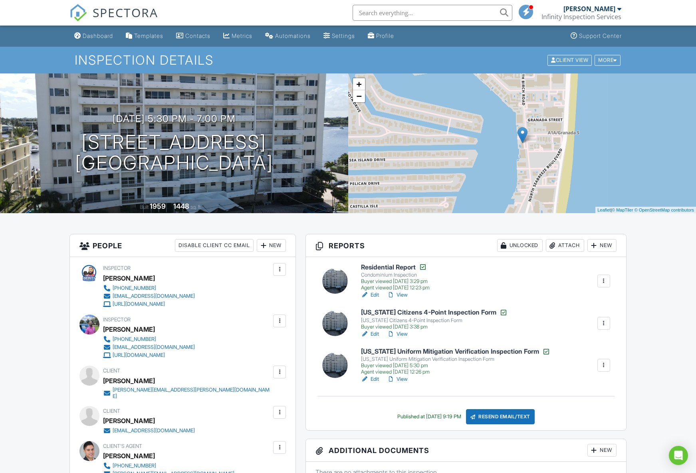
click at [162, 391] on div "steven.tidwell@sci-us.com" at bounding box center [192, 393] width 158 height 13
click at [106, 37] on div "Dashboard" at bounding box center [98, 35] width 30 height 7
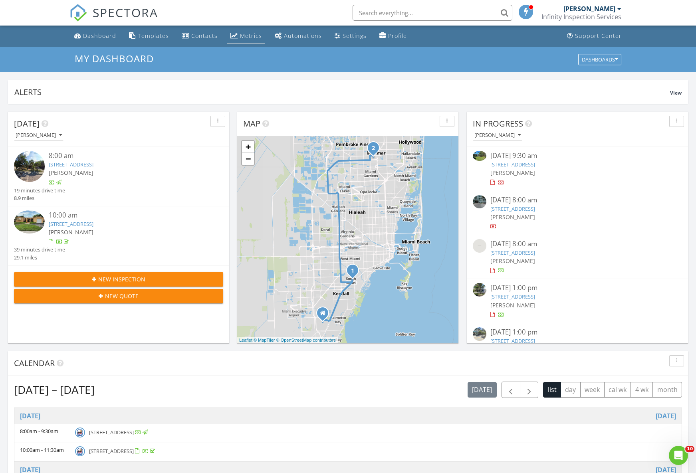
click at [246, 38] on div "Metrics" at bounding box center [251, 36] width 22 height 8
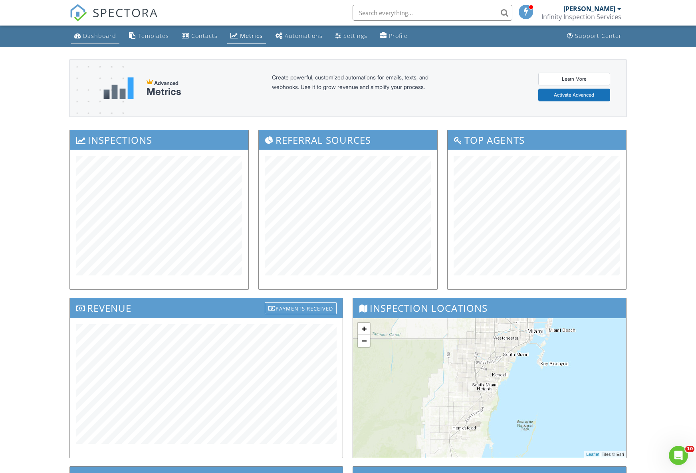
click at [74, 34] on div "Dashboard" at bounding box center [77, 35] width 7 height 6
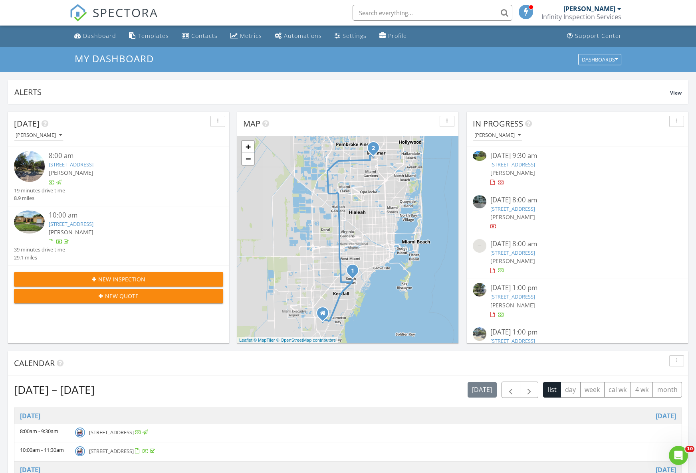
scroll to position [24, 0]
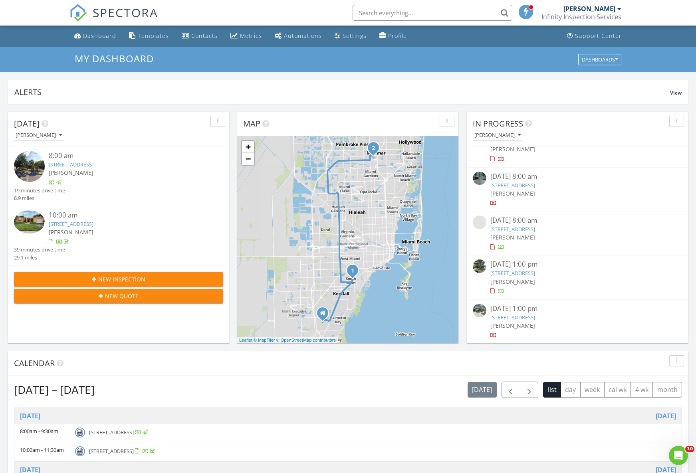
click at [535, 317] on link "480 NE 31st St 3602, Miami, FL 33137" at bounding box center [512, 317] width 45 height 7
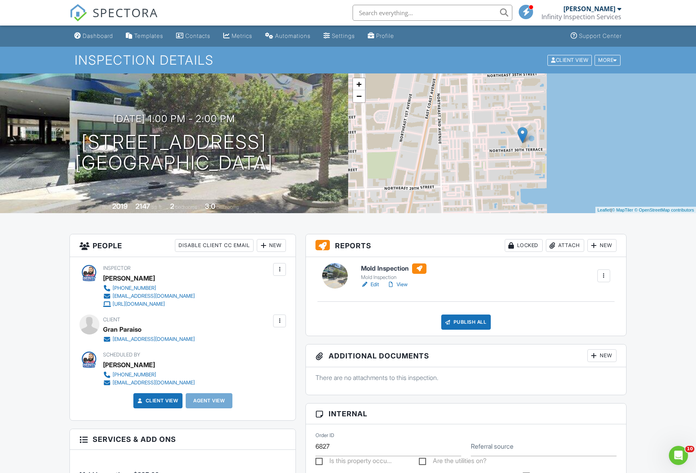
click at [372, 284] on link "Edit" at bounding box center [370, 285] width 18 height 8
click at [554, 243] on div "Attach" at bounding box center [565, 245] width 38 height 13
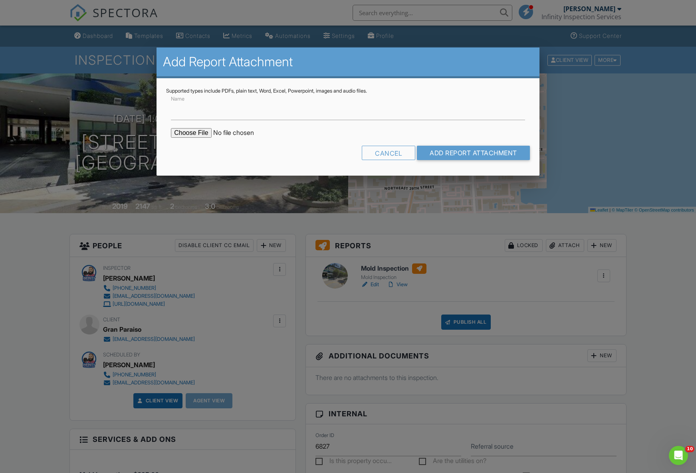
click at [197, 131] on input "file" at bounding box center [239, 133] width 136 height 10
type input "C:\fakepath\INFINI2-1881000.pdf"
click at [275, 111] on input "Name" at bounding box center [348, 111] width 354 height 20
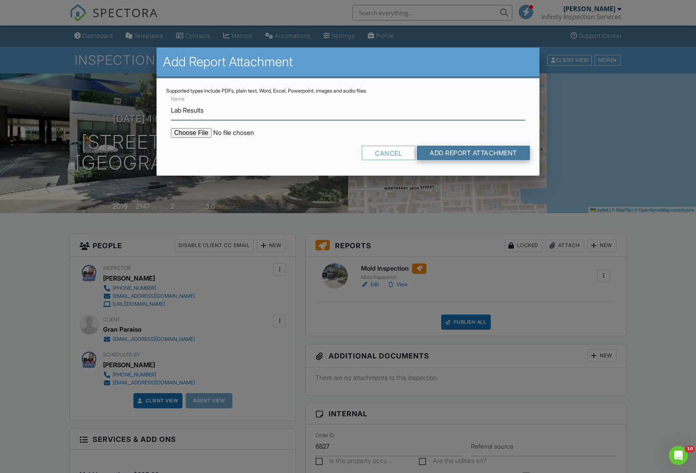
type input "Lab Results"
click at [492, 155] on input "Add Report Attachment" at bounding box center [473, 153] width 113 height 14
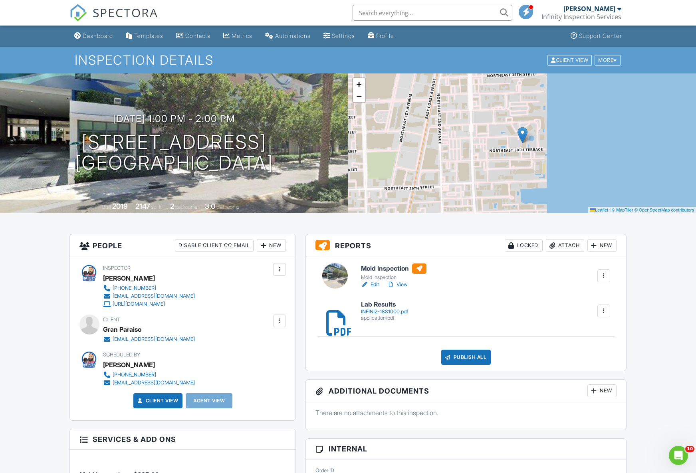
click at [575, 243] on div "Attach" at bounding box center [565, 245] width 38 height 13
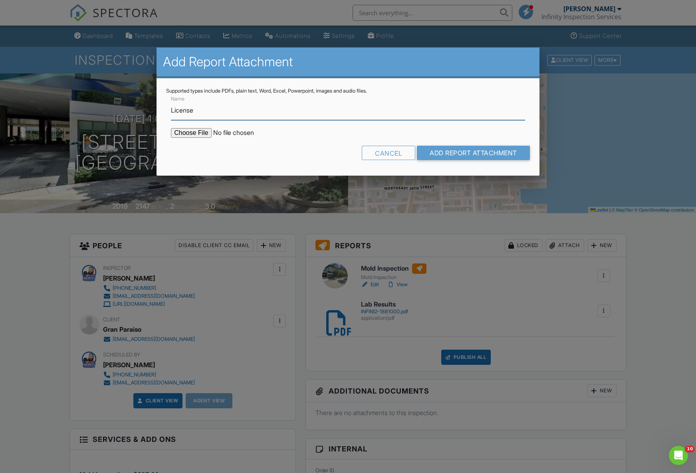
type input "License"
click at [184, 133] on input "file" at bounding box center [239, 133] width 136 height 10
type input "C:\fakepath\Moild Assessor License.pdf"
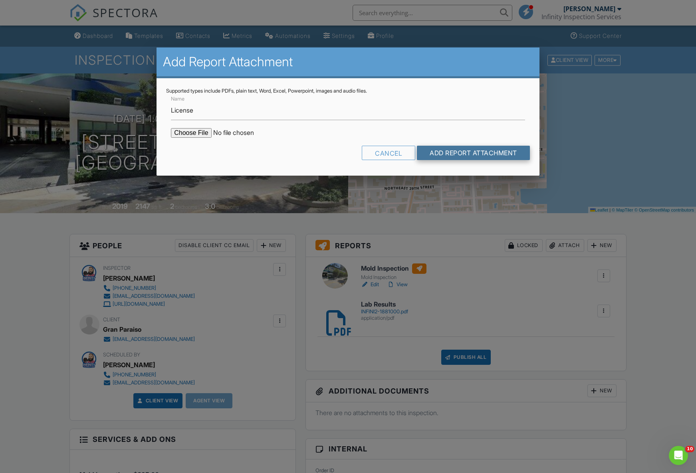
click at [478, 156] on input "Add Report Attachment" at bounding box center [473, 153] width 113 height 14
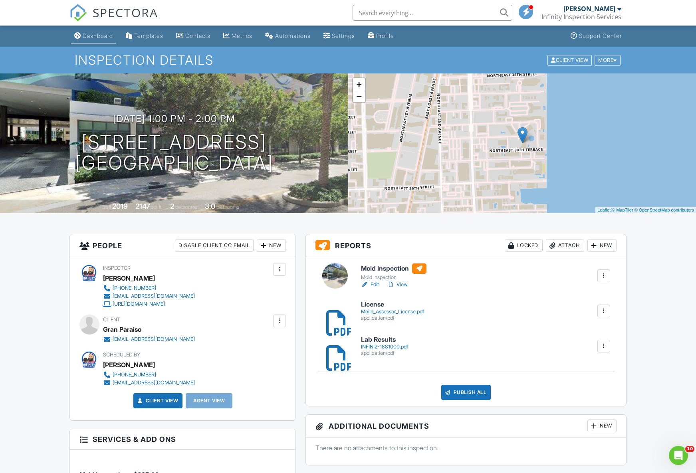
click at [83, 33] on link "Dashboard" at bounding box center [93, 36] width 45 height 15
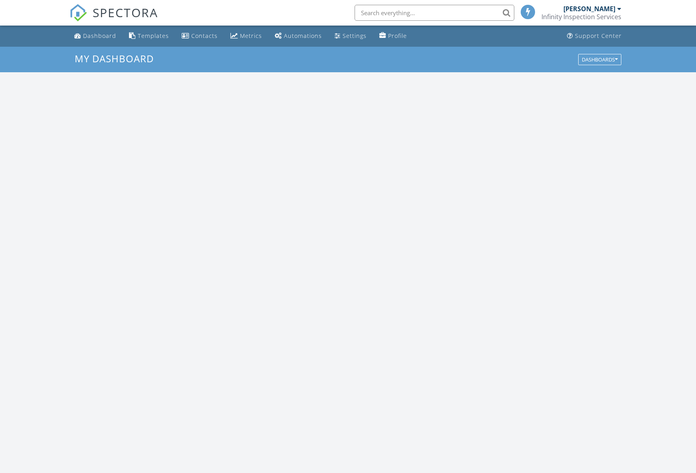
scroll to position [727, 696]
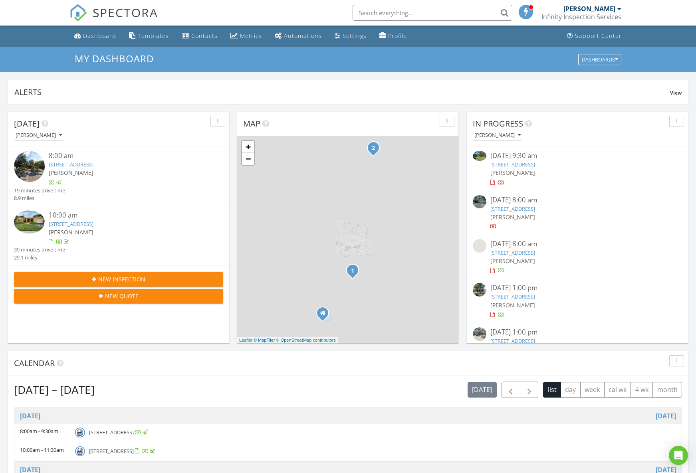
click at [133, 280] on span "New Inspection" at bounding box center [121, 279] width 47 height 8
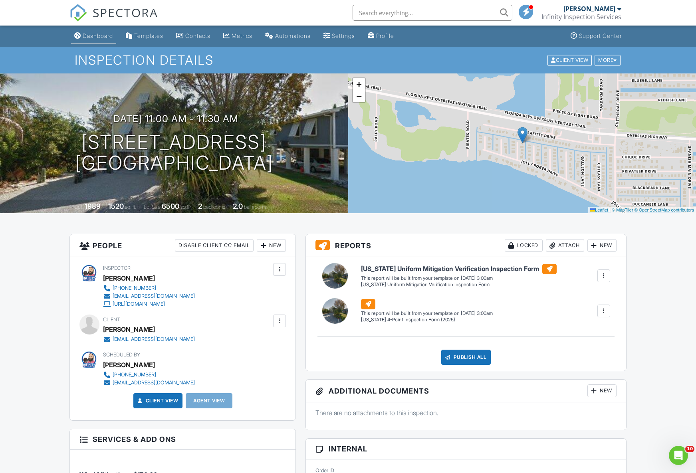
click at [91, 34] on div "Dashboard" at bounding box center [98, 35] width 30 height 7
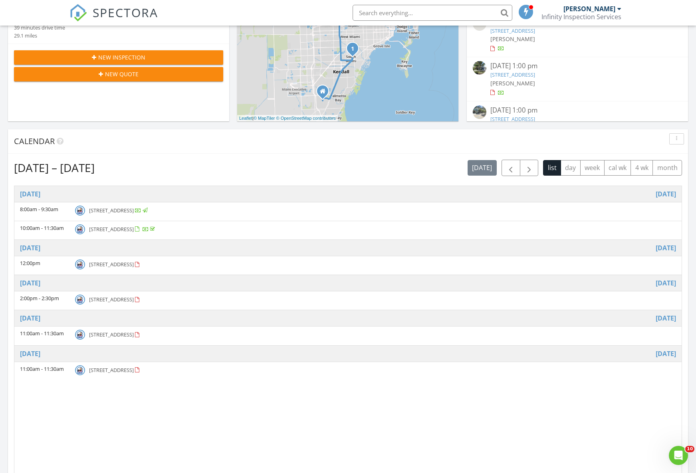
scroll to position [223, 0]
